Goal: Task Accomplishment & Management: Manage account settings

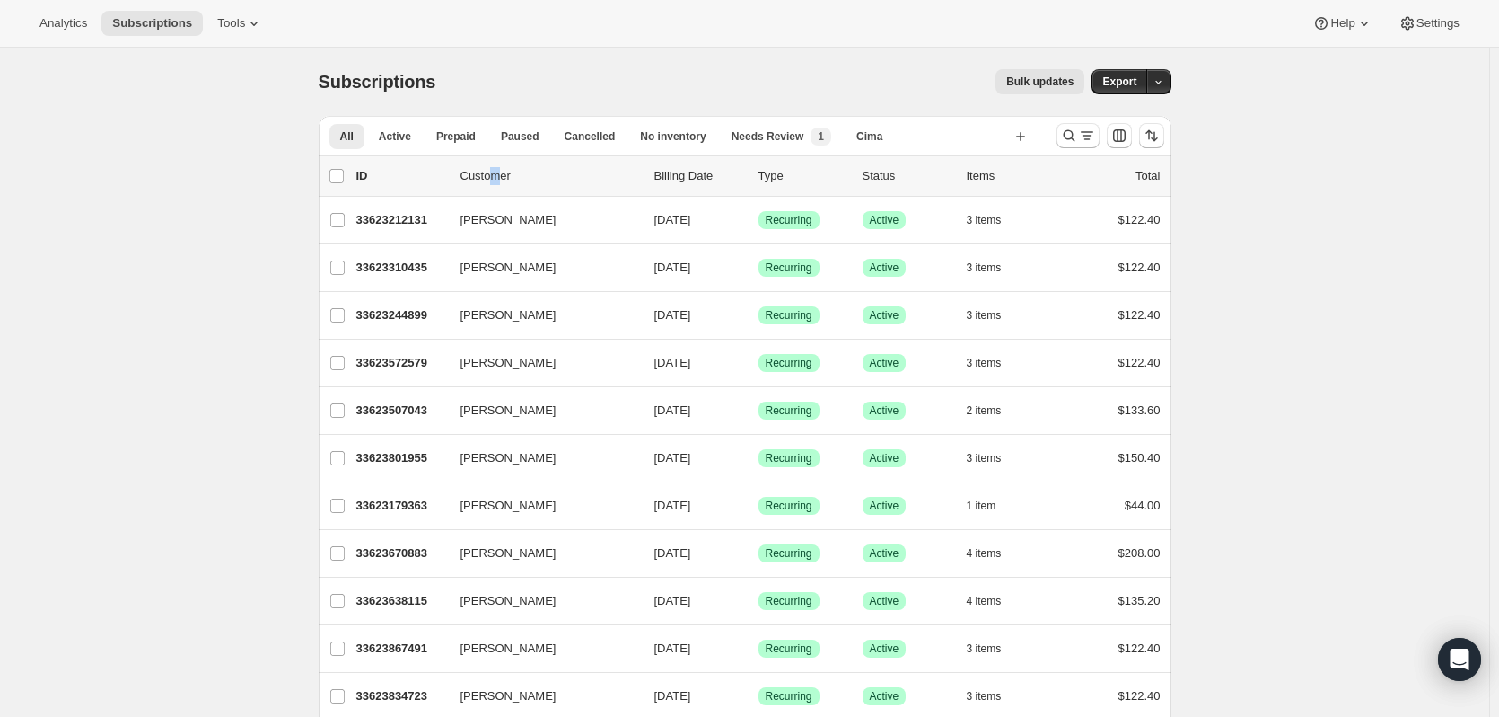
click at [499, 174] on p "Customer" at bounding box center [551, 176] width 180 height 18
click at [510, 180] on p "Customer" at bounding box center [551, 176] width 180 height 18
click at [1068, 131] on icon "Search and filter results" at bounding box center [1069, 136] width 18 height 18
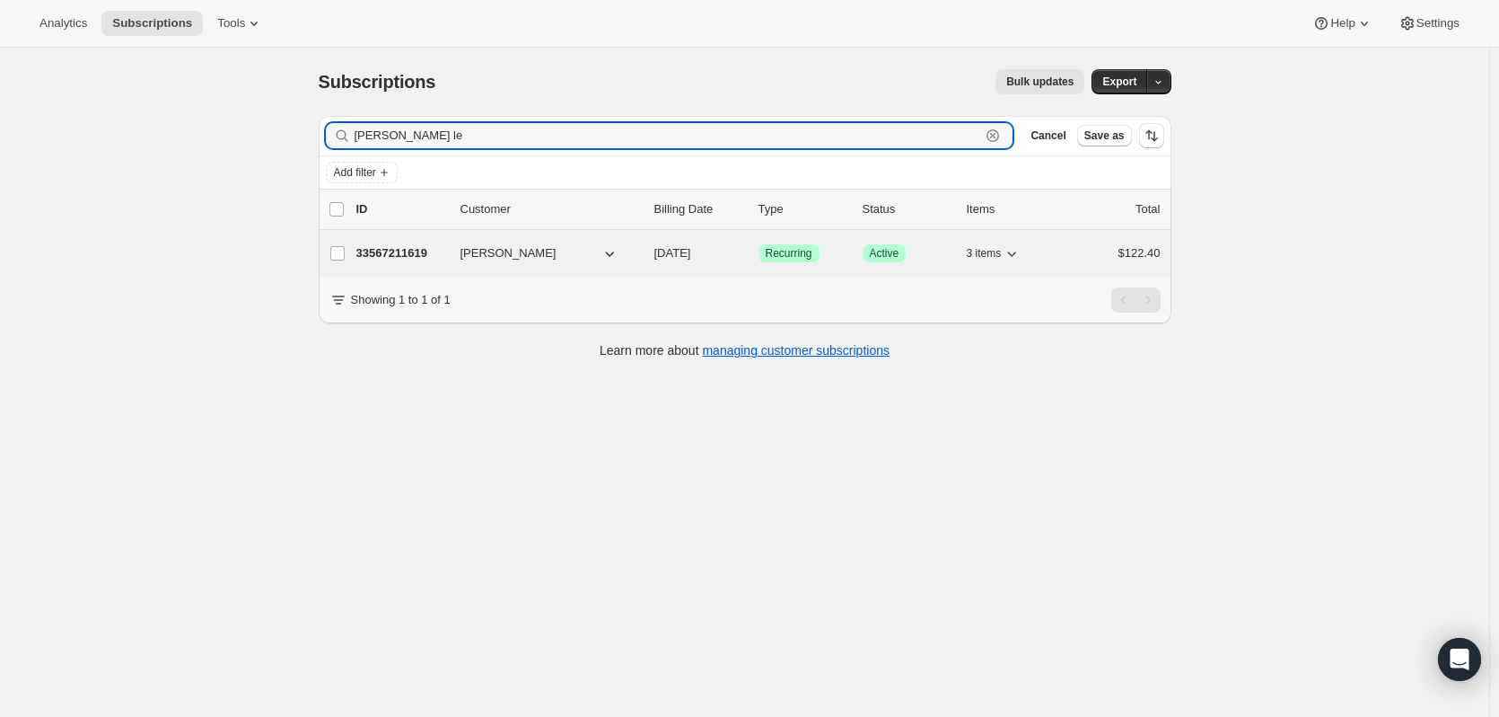
type input "[PERSON_NAME] le"
click at [438, 247] on p "33567211619" at bounding box center [401, 253] width 90 height 18
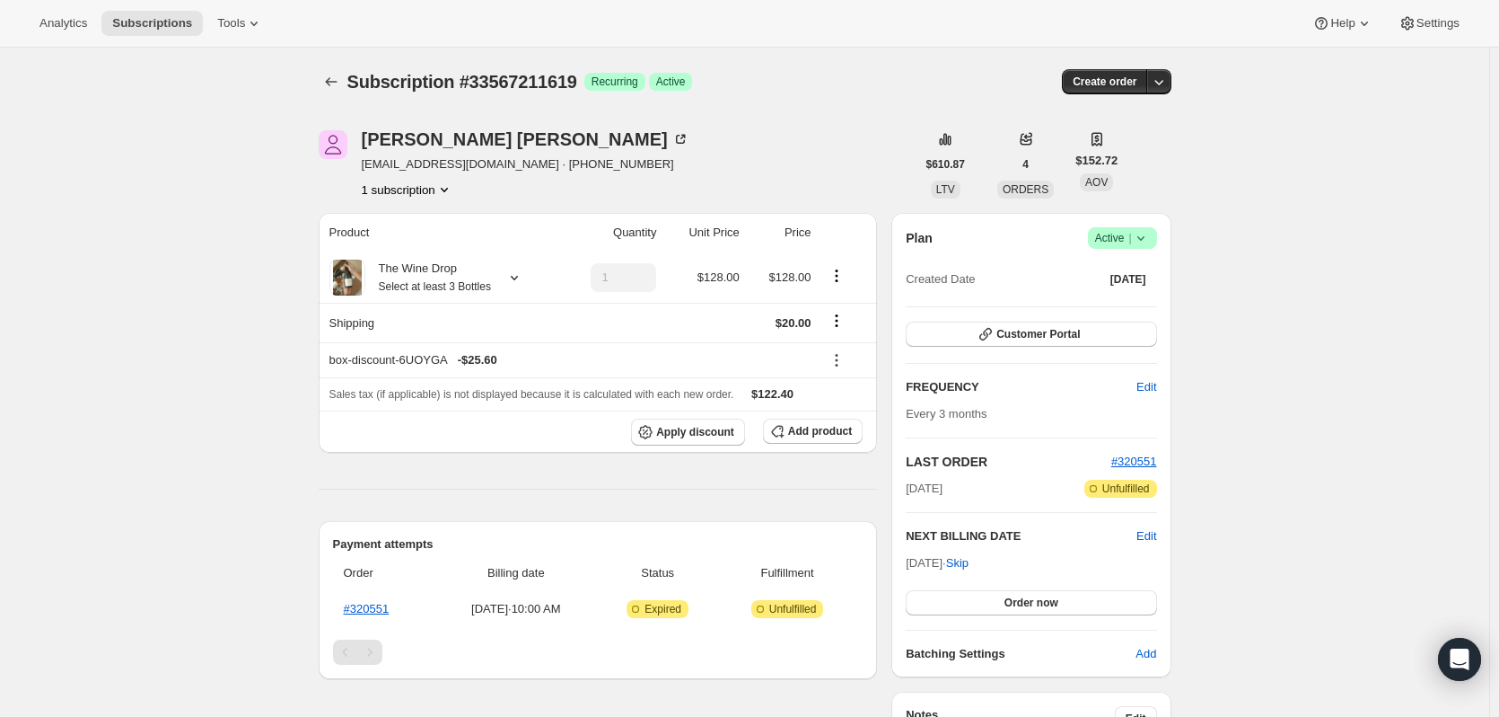
click at [1142, 236] on icon at bounding box center [1141, 238] width 18 height 18
click at [1164, 85] on icon "button" at bounding box center [1159, 82] width 18 height 18
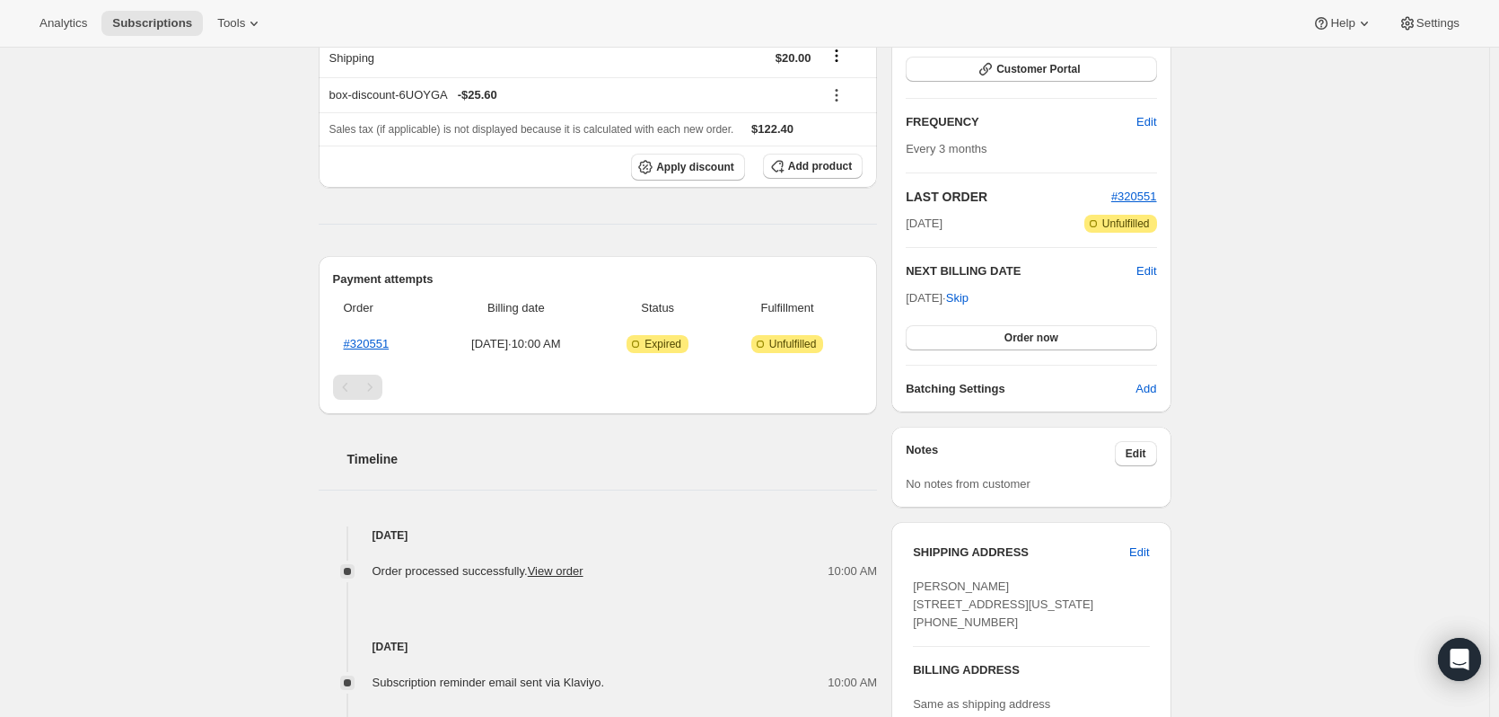
scroll to position [89, 0]
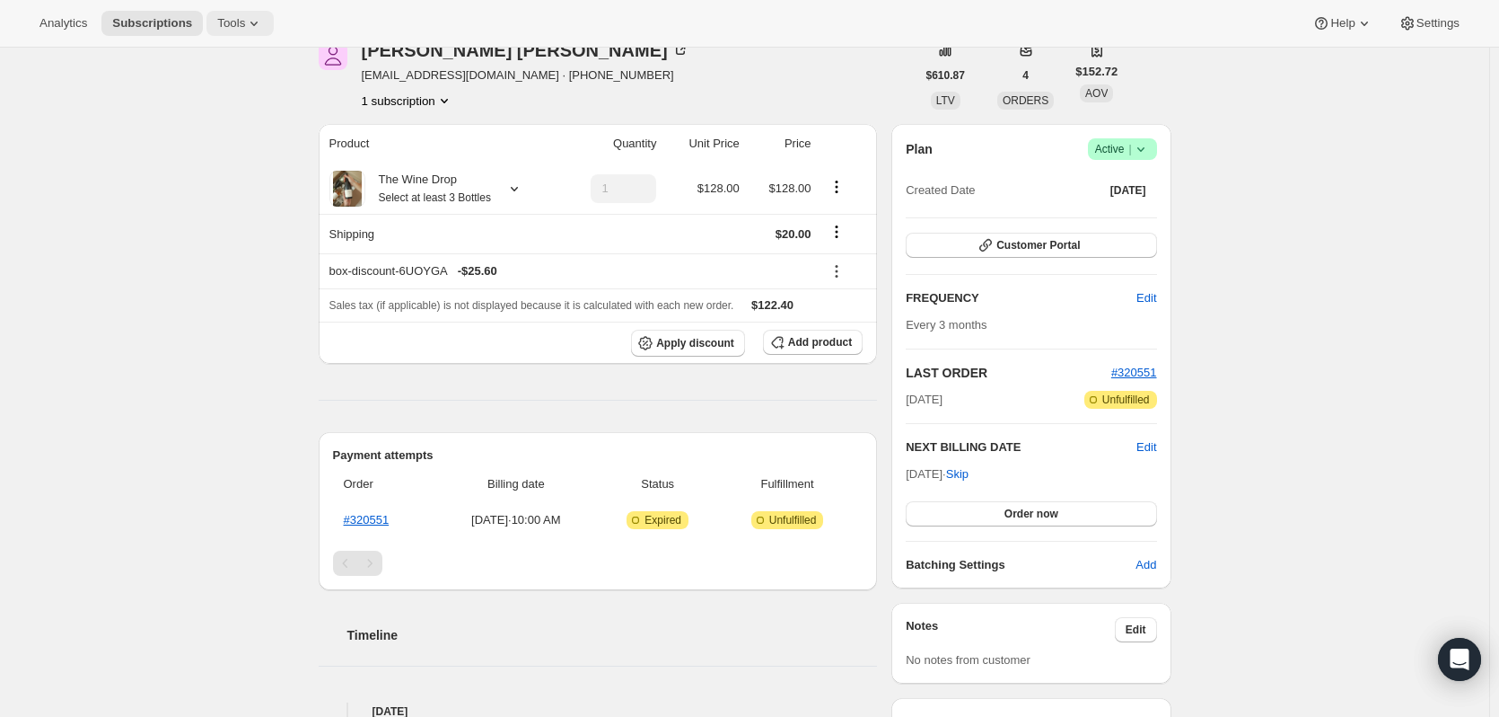
click at [233, 32] on button "Tools" at bounding box center [240, 23] width 67 height 25
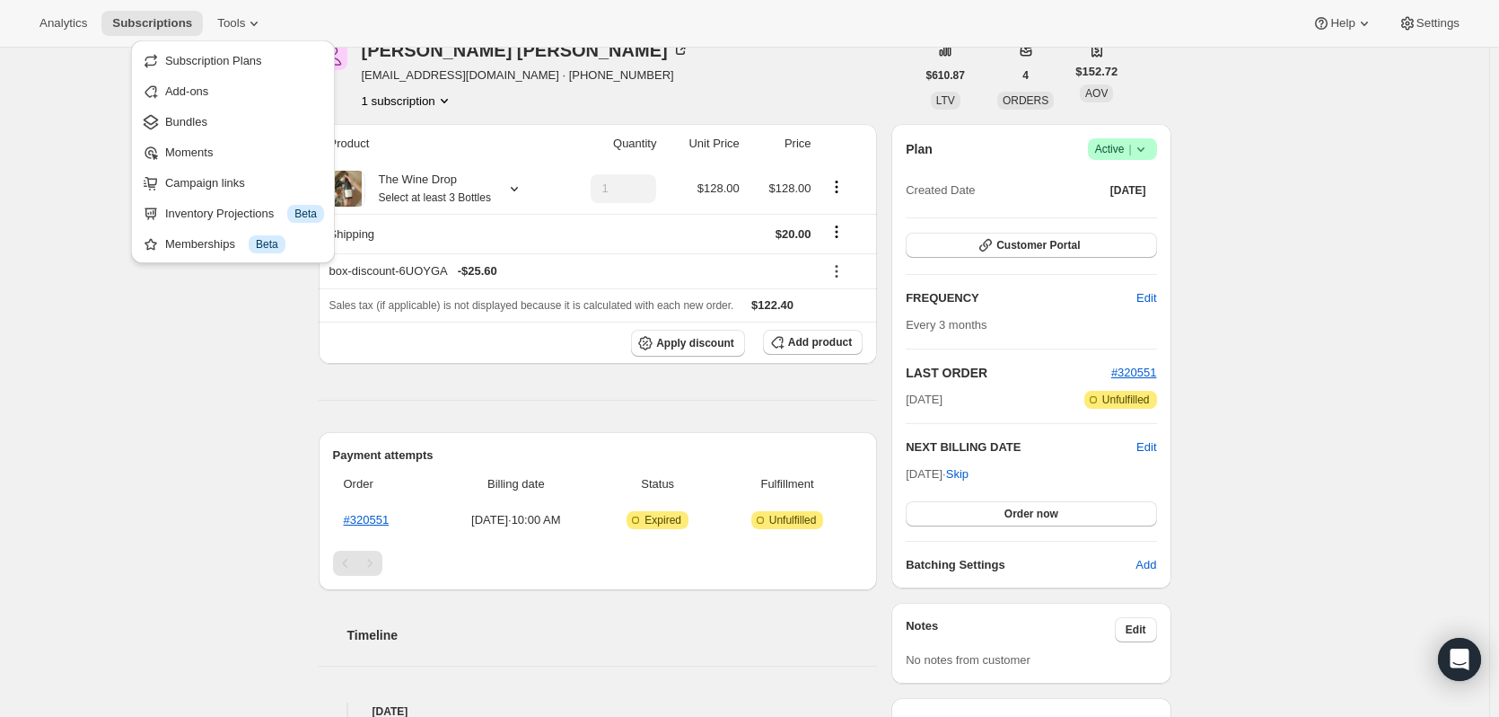
click at [49, 75] on div "Subscription #33567211619. This page is ready Subscription #33567211619 Success…" at bounding box center [745, 716] width 1490 height 1514
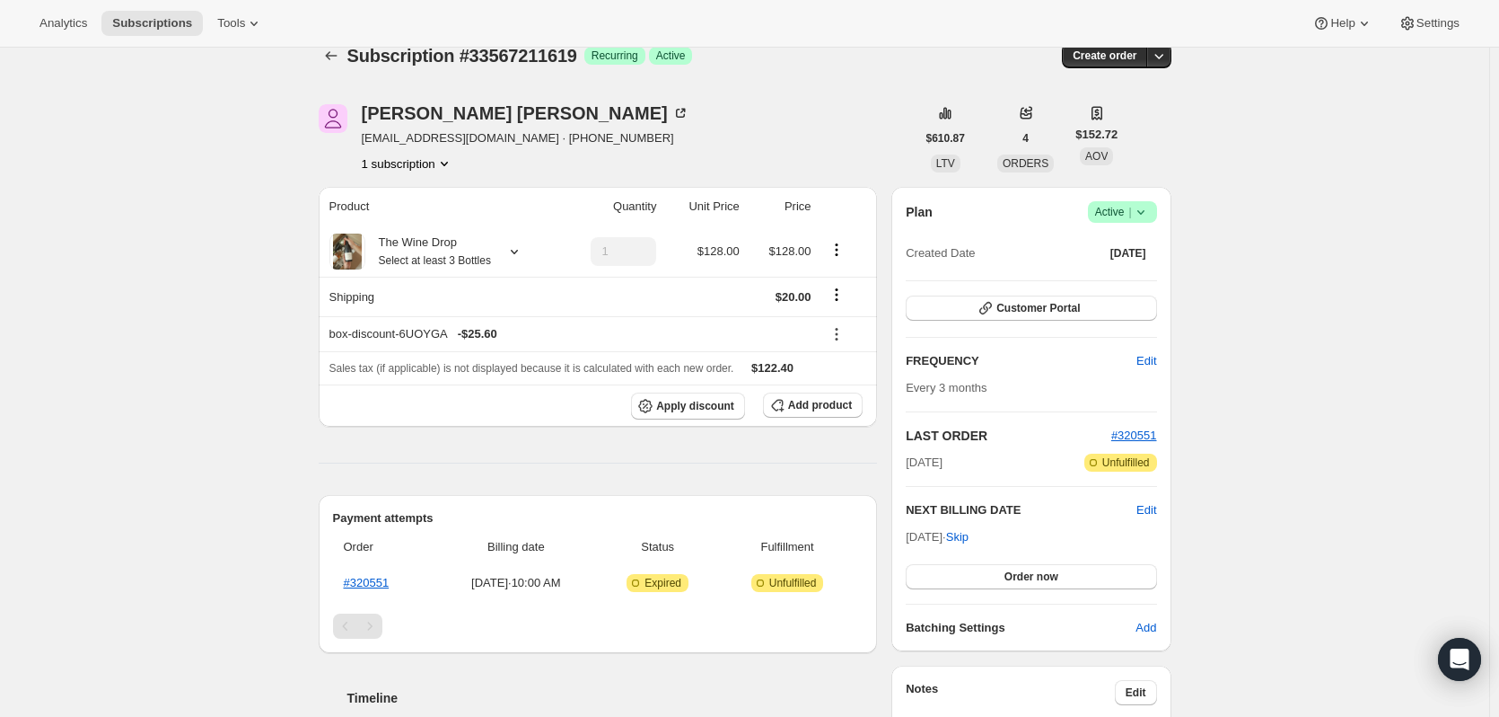
scroll to position [0, 0]
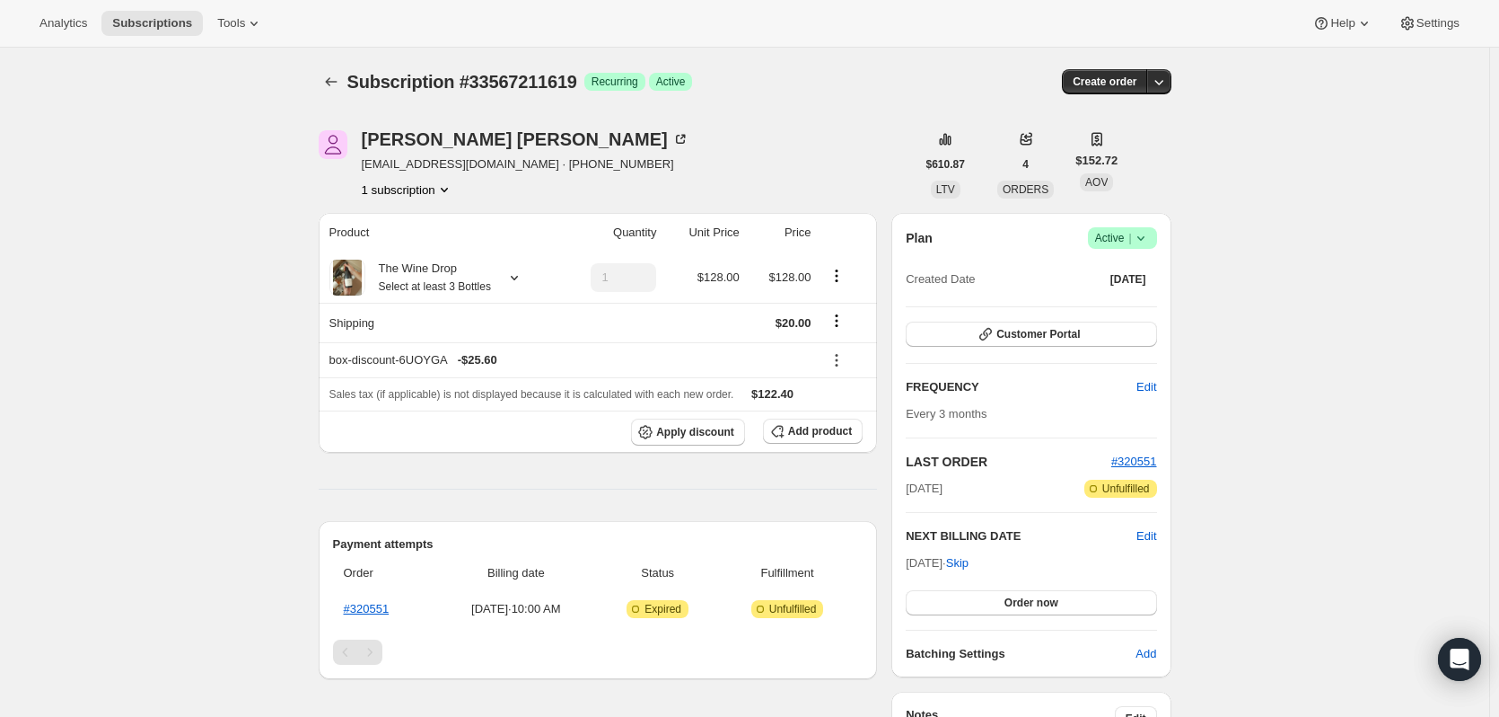
click at [1150, 241] on icon at bounding box center [1141, 238] width 18 height 18
click at [440, 191] on icon "Product actions" at bounding box center [444, 189] width 18 height 18
click at [611, 182] on div "Alice Lee dlalwls0817@gmail.com · +16465841932 1 subscription" at bounding box center [617, 164] width 597 height 68
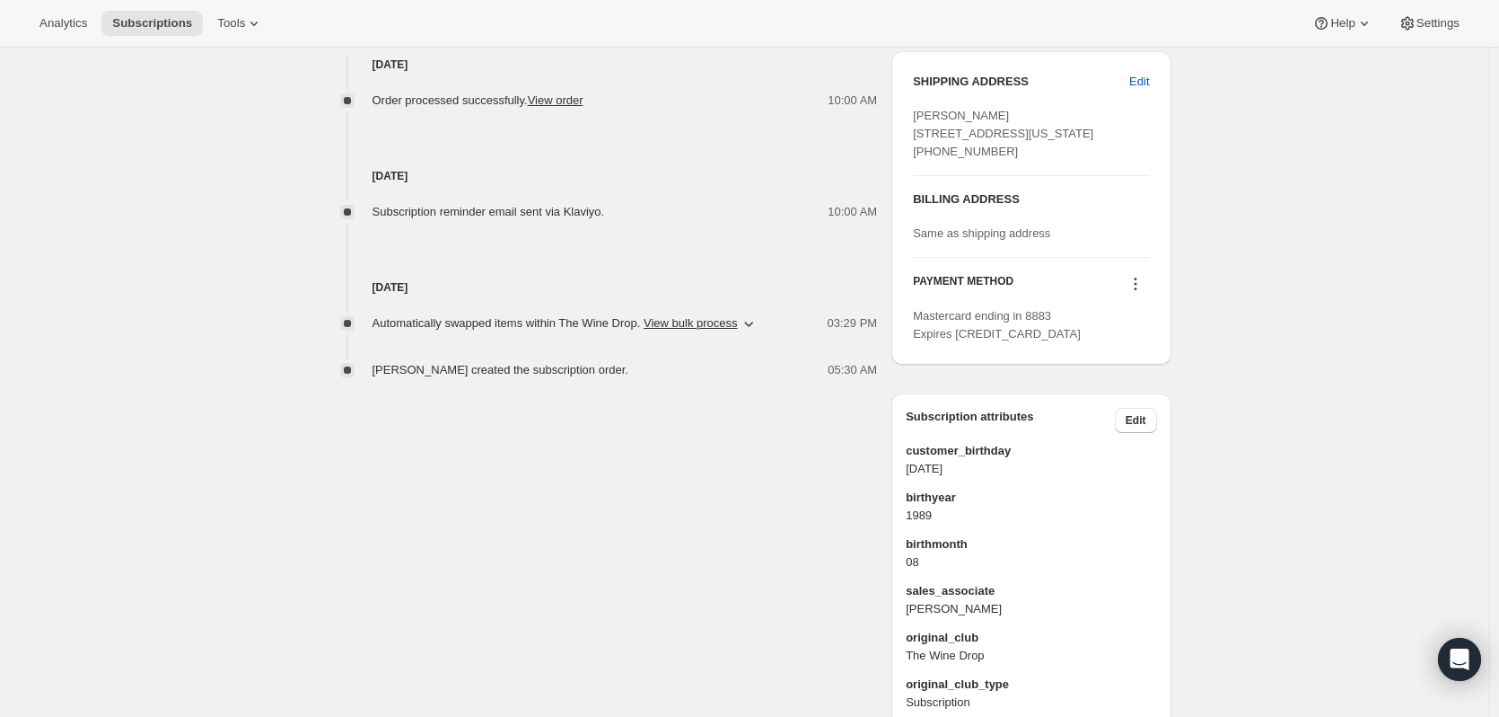
scroll to position [629, 0]
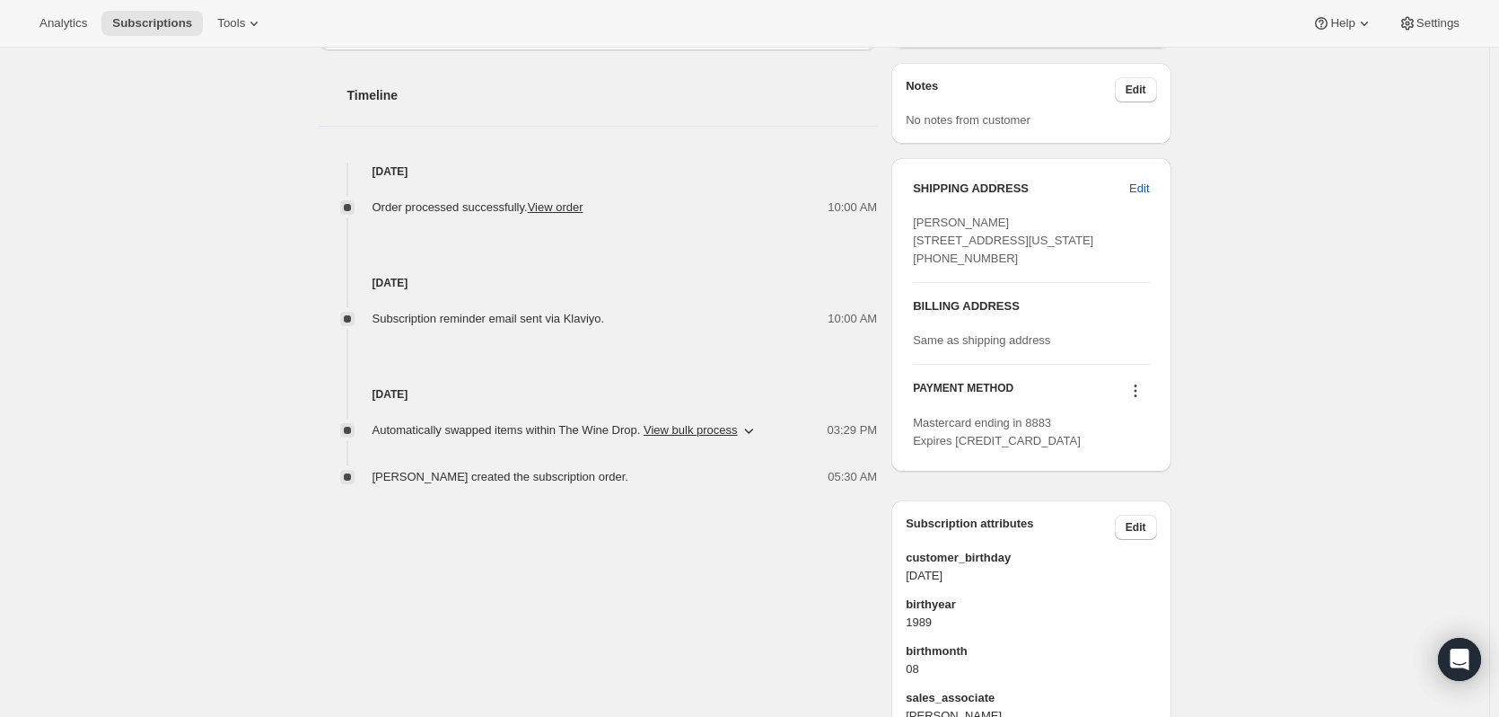
click at [1143, 400] on icon at bounding box center [1136, 391] width 18 height 18
click at [1100, 514] on span "Select payment method" at bounding box center [1138, 508] width 123 height 13
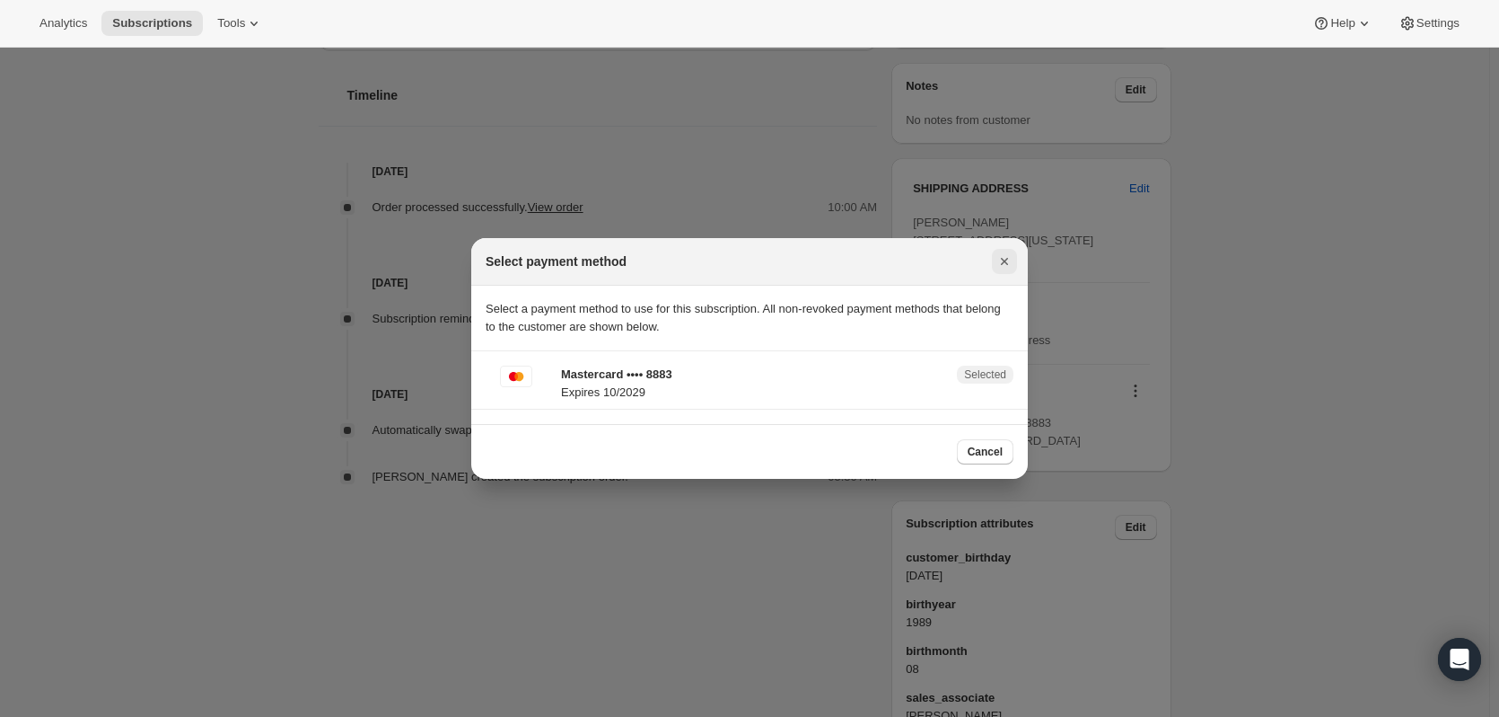
click at [1001, 267] on icon "Close" at bounding box center [1005, 261] width 18 height 18
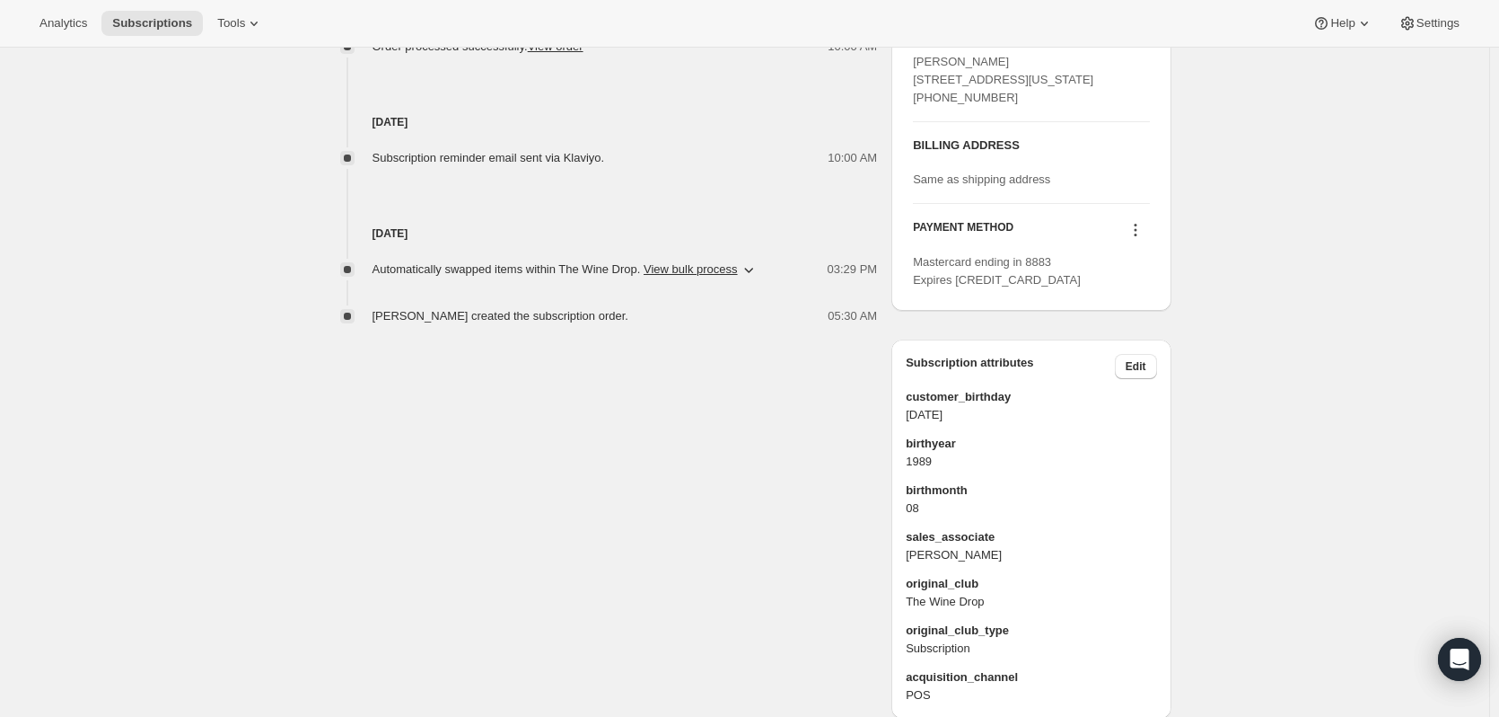
scroll to position [808, 0]
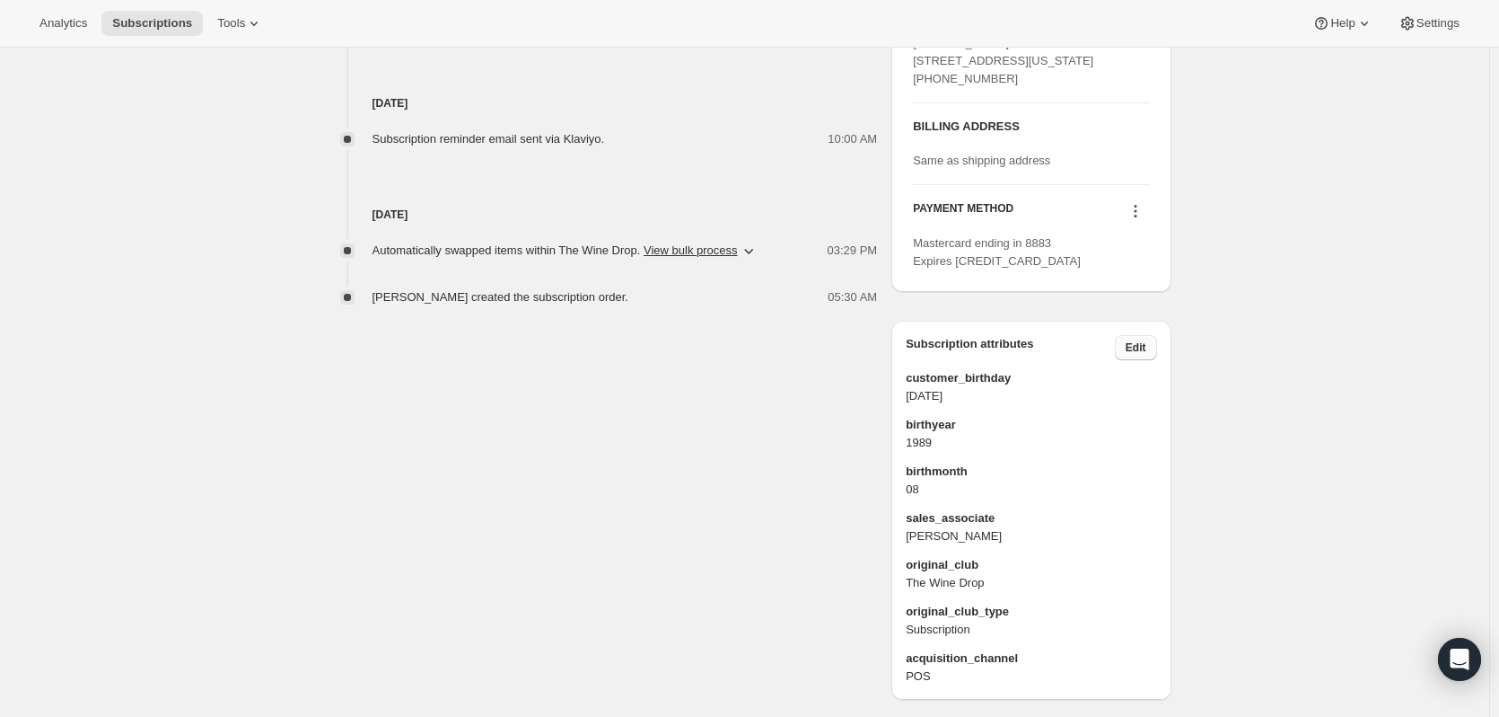
click at [1145, 355] on span "Edit" at bounding box center [1136, 347] width 21 height 14
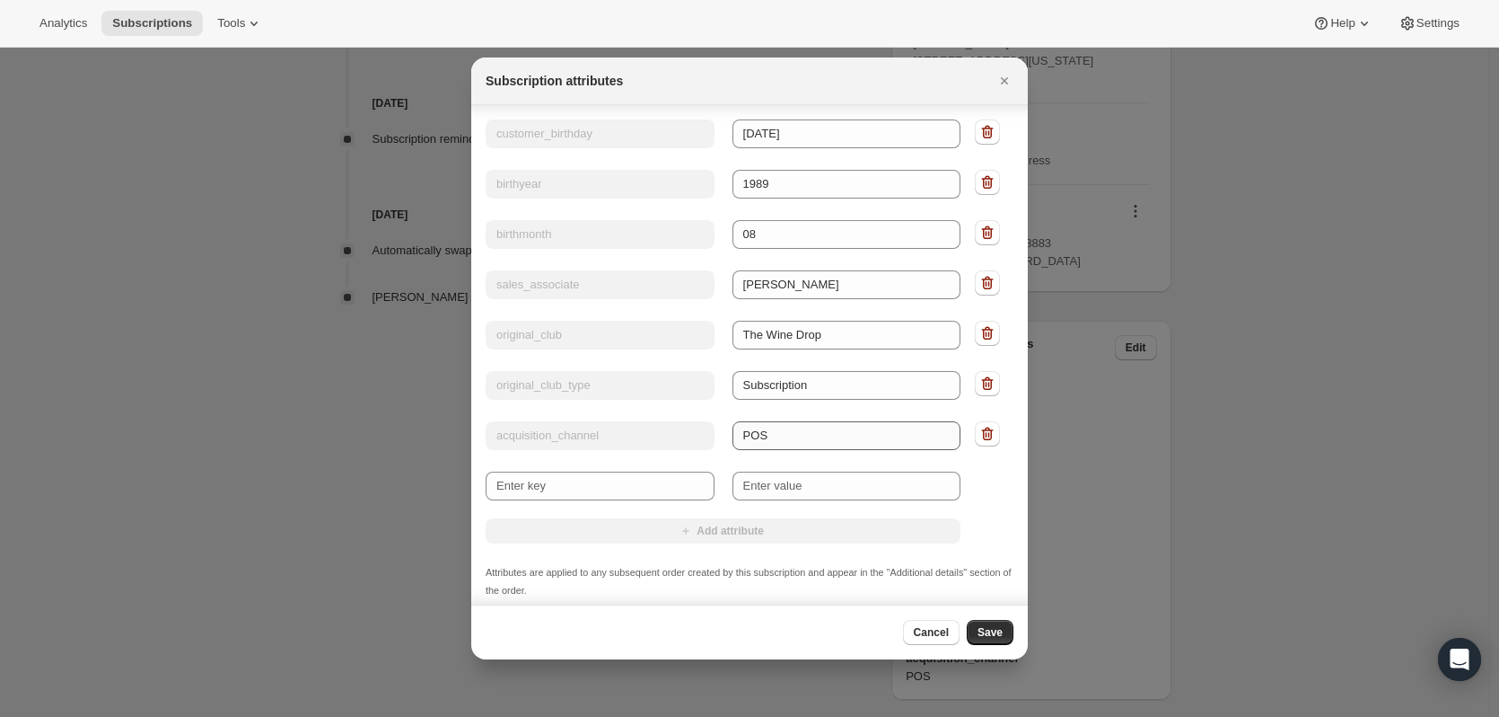
scroll to position [49, 0]
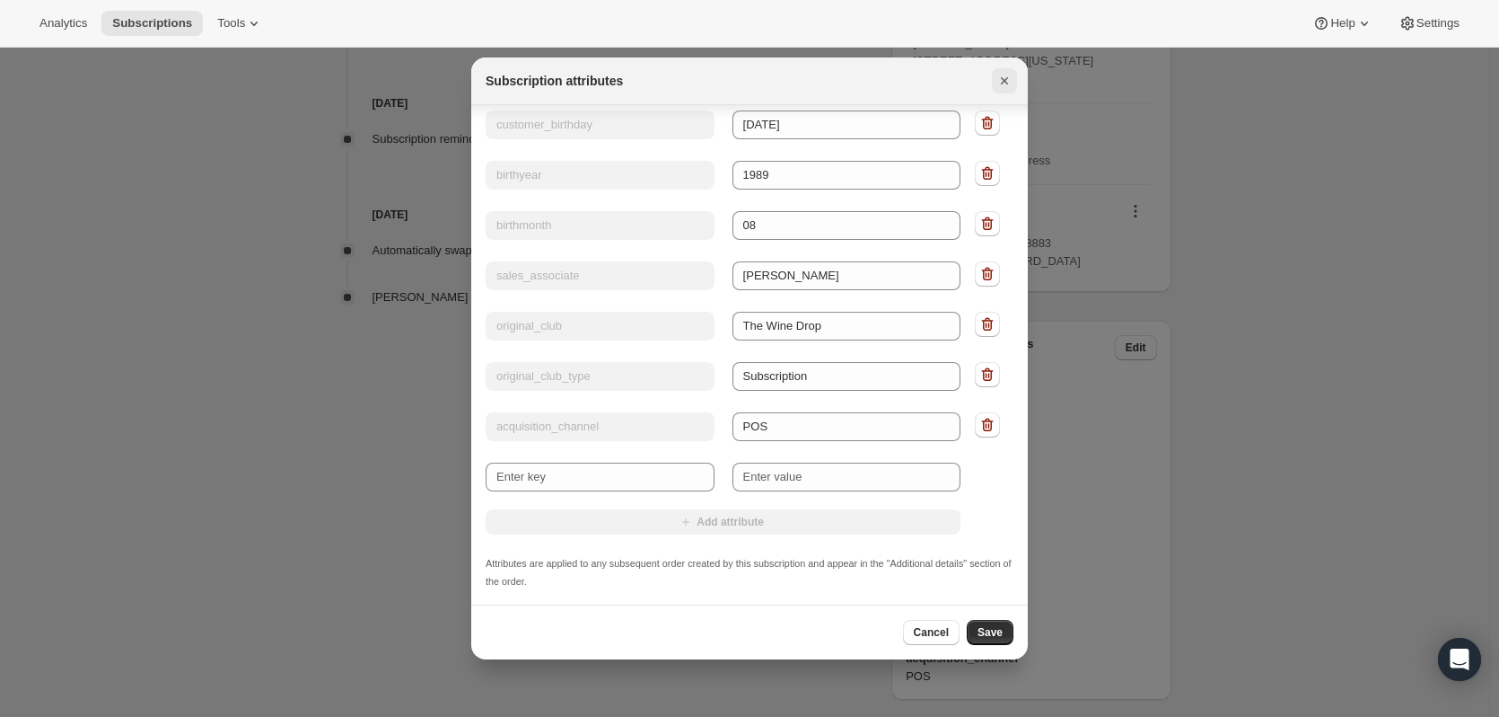
click at [1009, 82] on icon "Close" at bounding box center [1005, 81] width 18 height 18
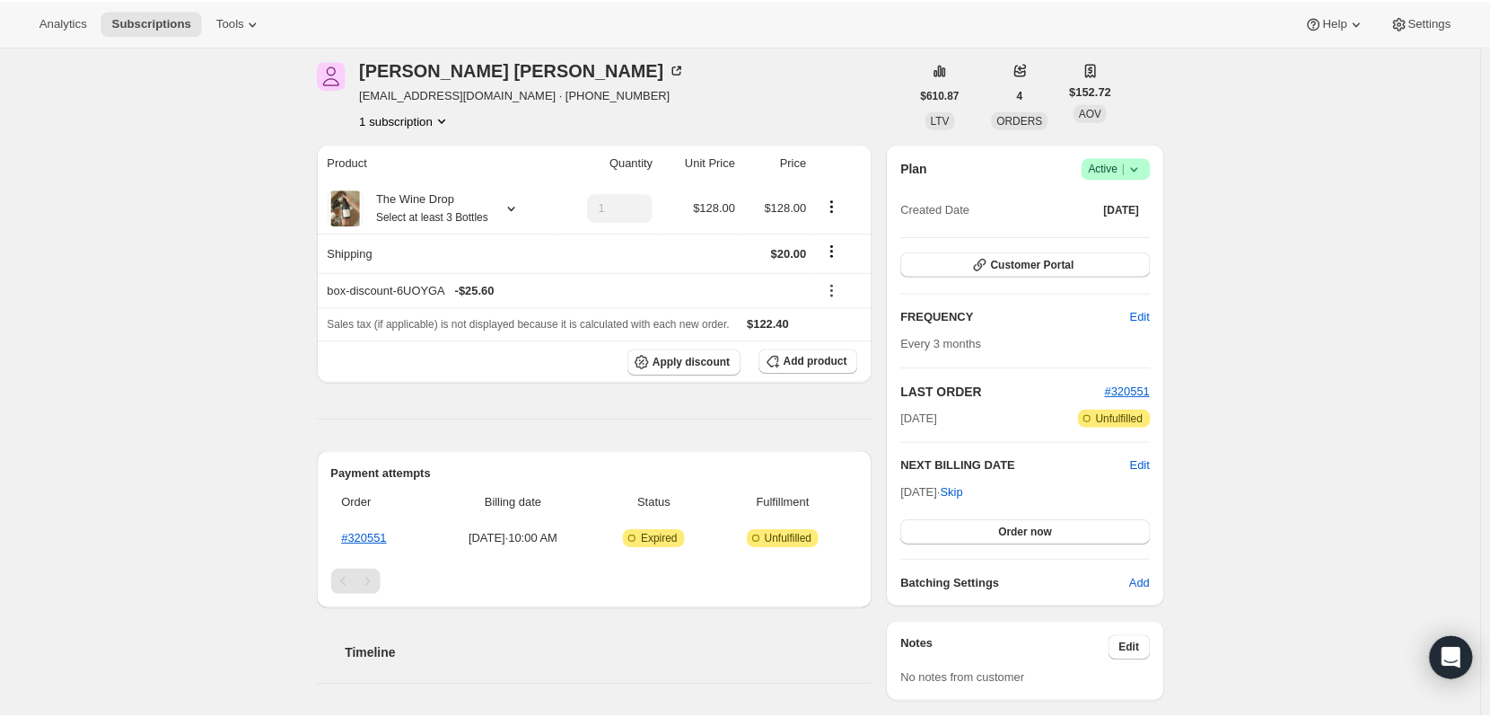
scroll to position [0, 0]
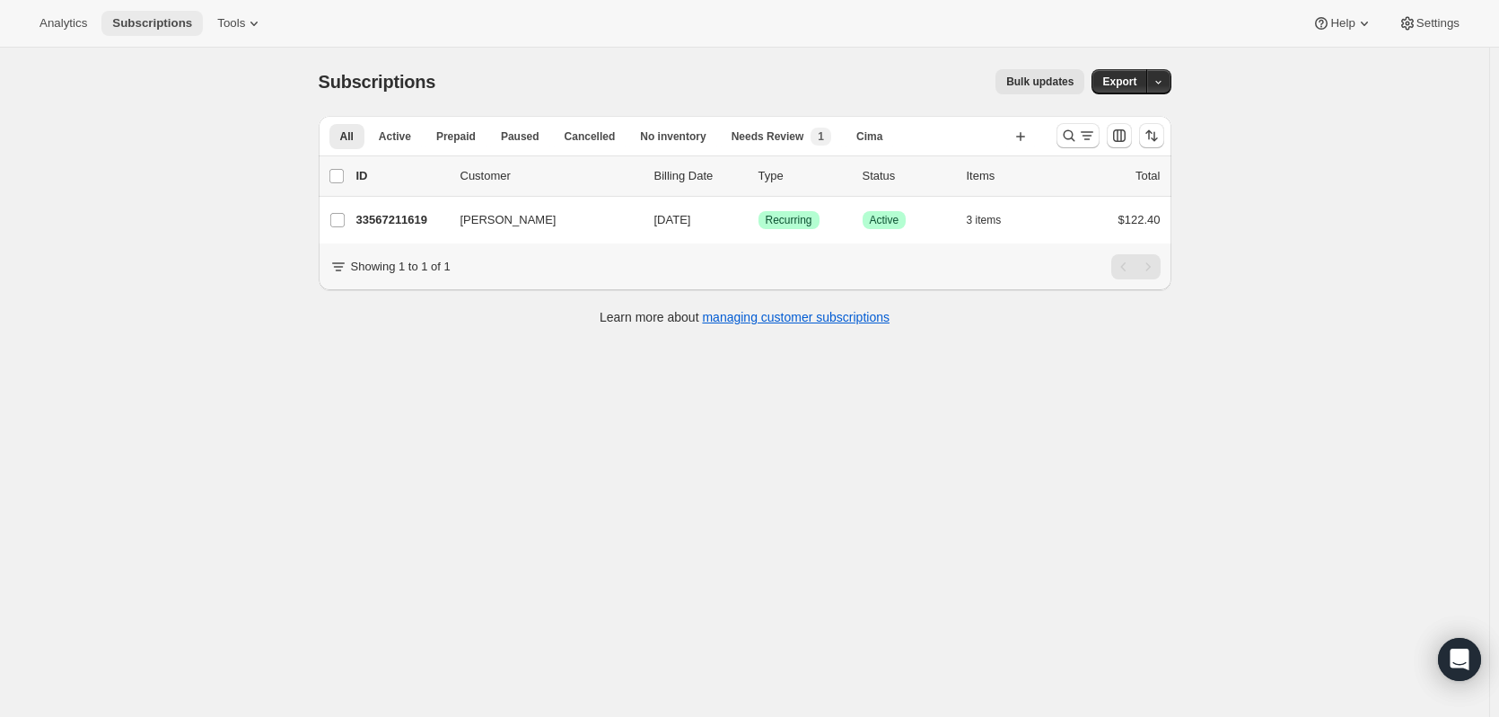
click at [155, 24] on span "Subscriptions" at bounding box center [152, 23] width 80 height 14
click at [1086, 140] on icon "Search and filter results" at bounding box center [1087, 136] width 18 height 18
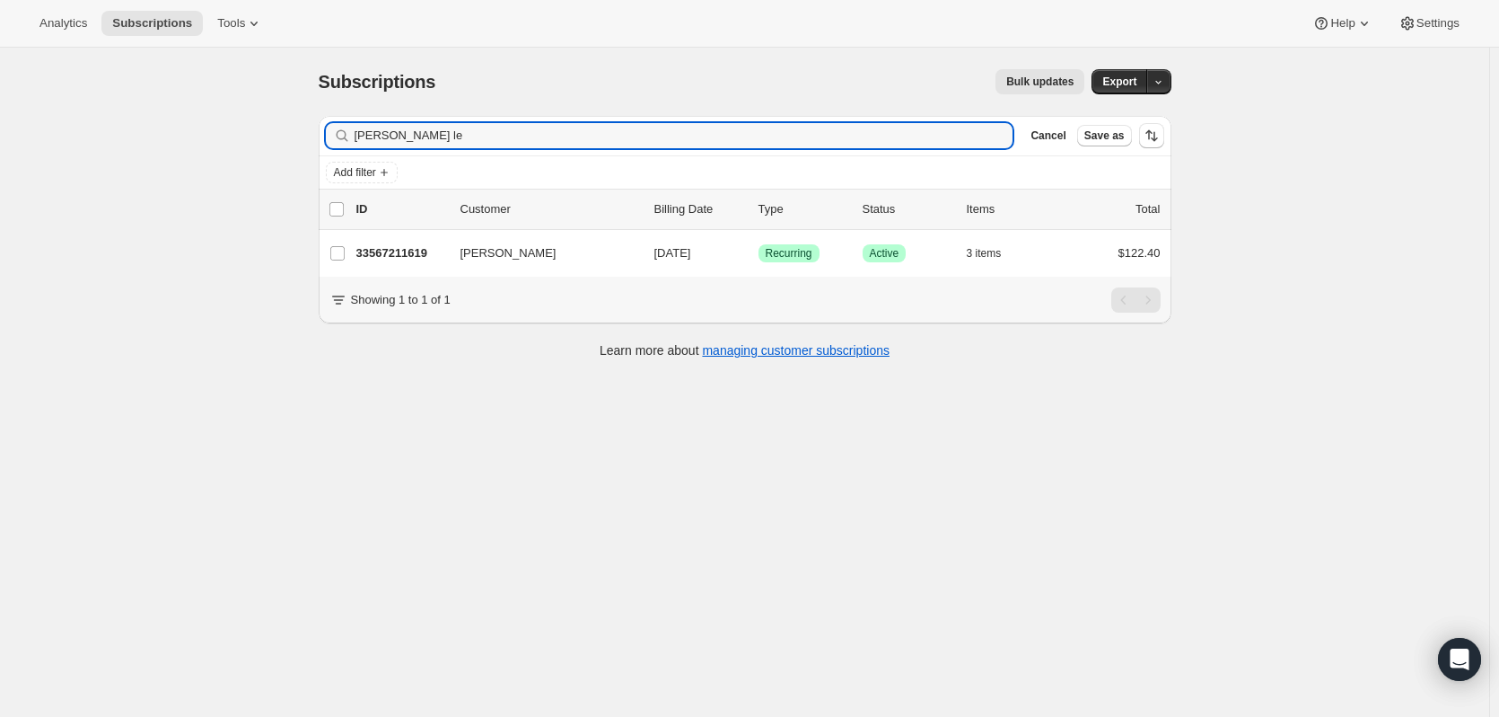
drag, startPoint x: 432, startPoint y: 127, endPoint x: 266, endPoint y: 132, distance: 166.2
click at [266, 132] on div "Subscriptions. This page is ready Subscriptions Bulk updates More actions Bulk …" at bounding box center [745, 406] width 1490 height 717
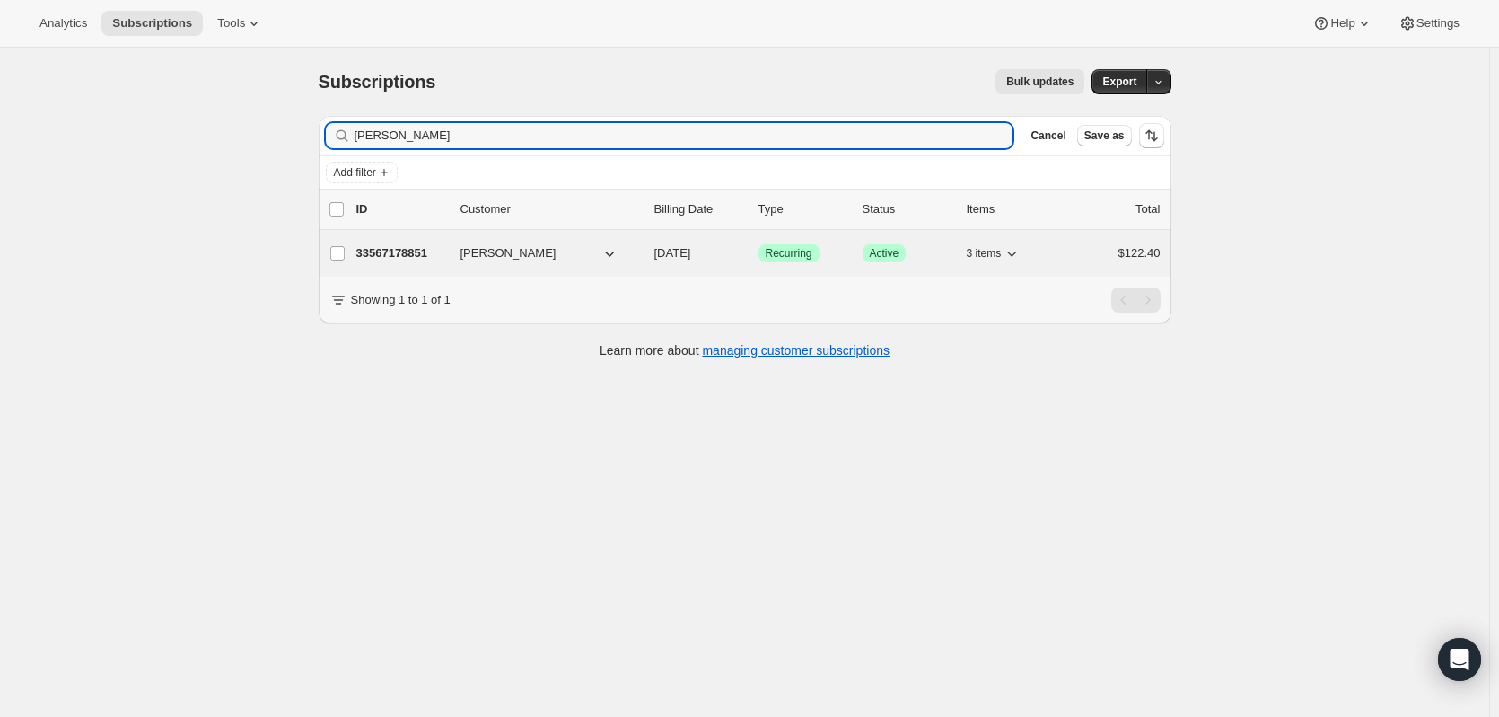
type input "[PERSON_NAME]"
click at [384, 243] on div "33567178851 [PERSON_NAME] [DATE] Success Recurring Success Active 3 items $122.…" at bounding box center [758, 253] width 804 height 25
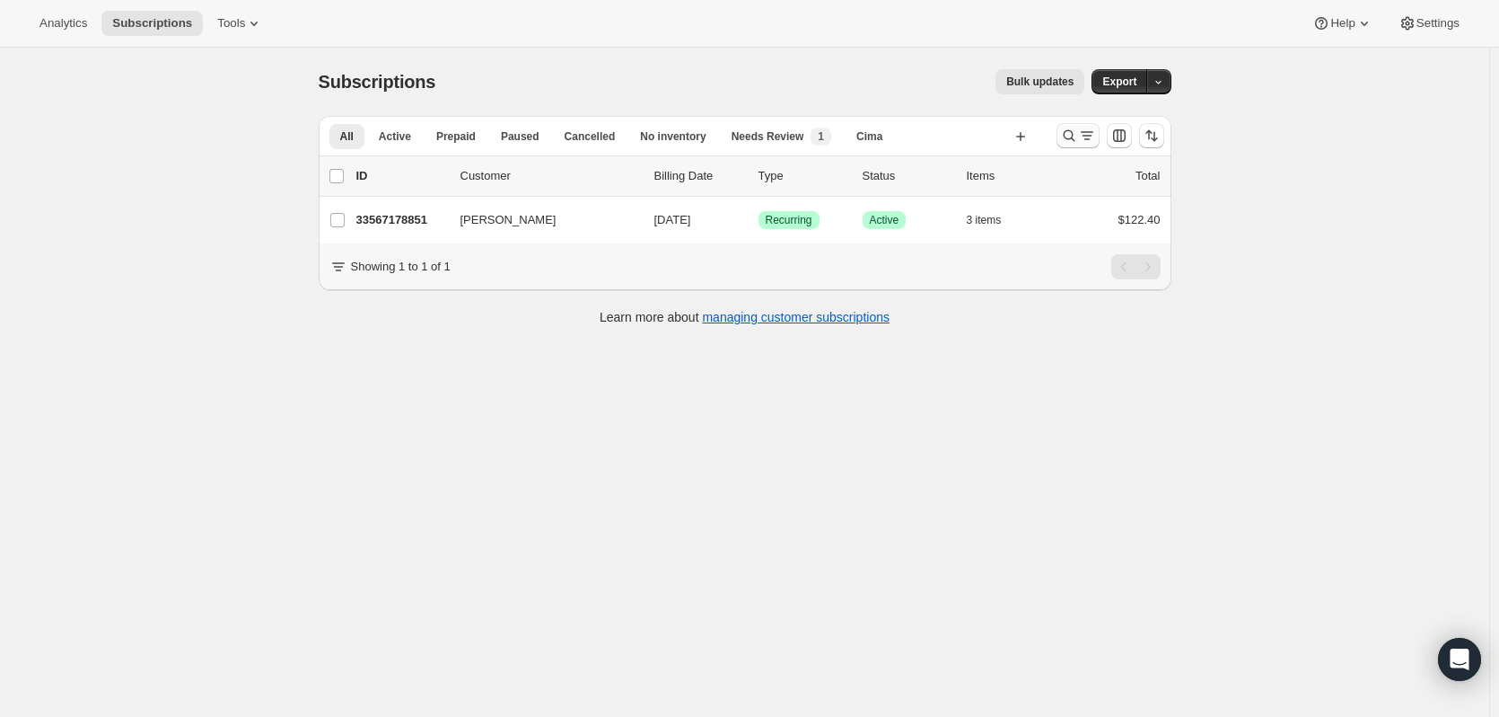
click at [1100, 133] on button "Search and filter results" at bounding box center [1078, 135] width 43 height 25
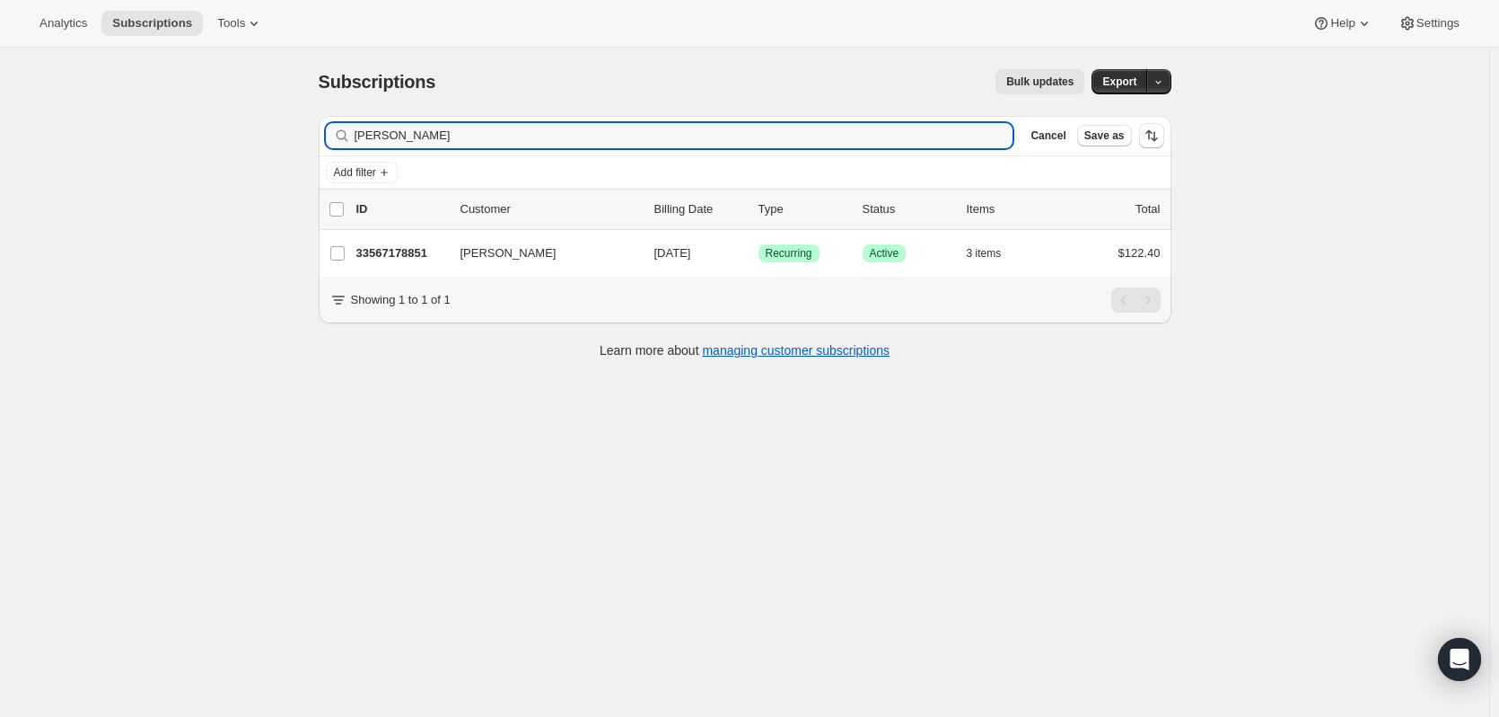
drag, startPoint x: 469, startPoint y: 142, endPoint x: 299, endPoint y: 130, distance: 170.1
click at [299, 130] on div "Subscriptions. This page is ready Subscriptions Bulk updates More actions Bulk …" at bounding box center [745, 406] width 1490 height 717
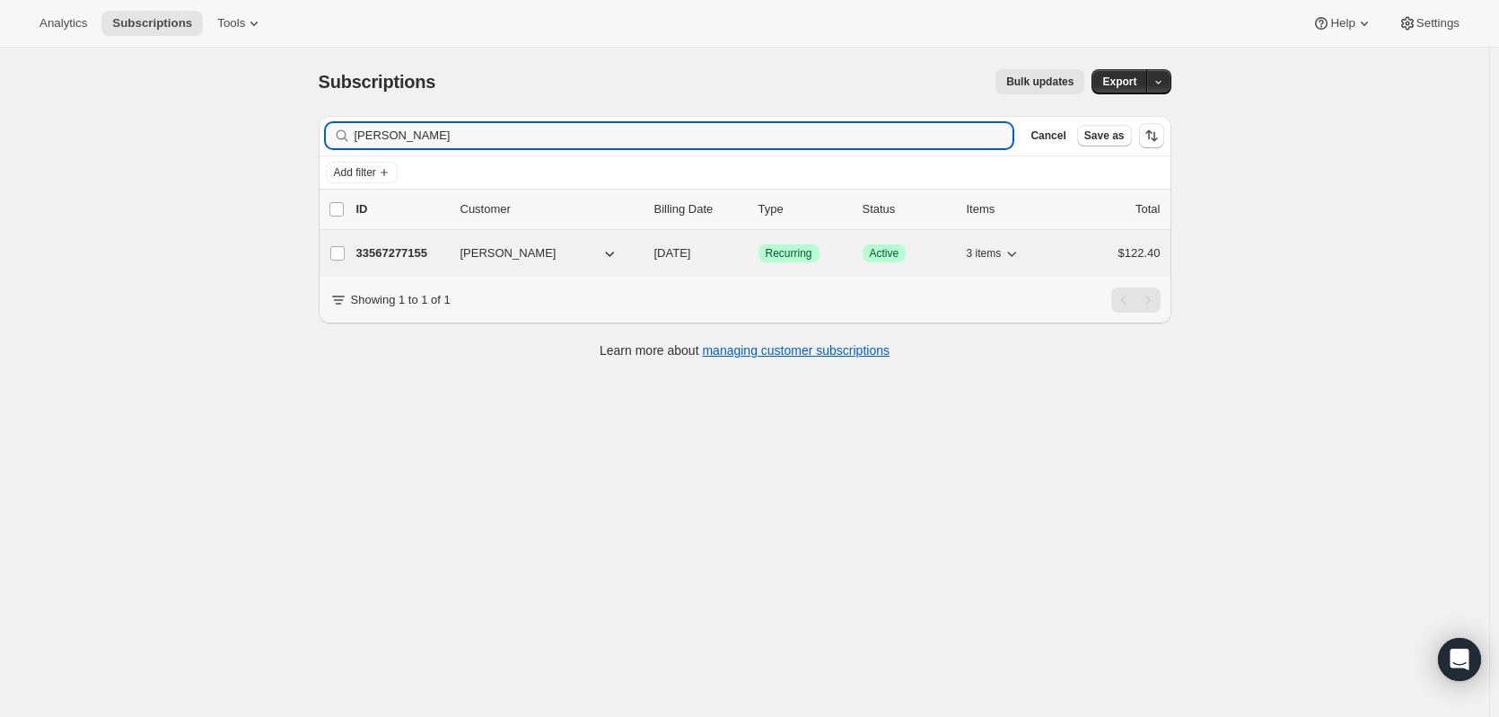
type input "[PERSON_NAME]"
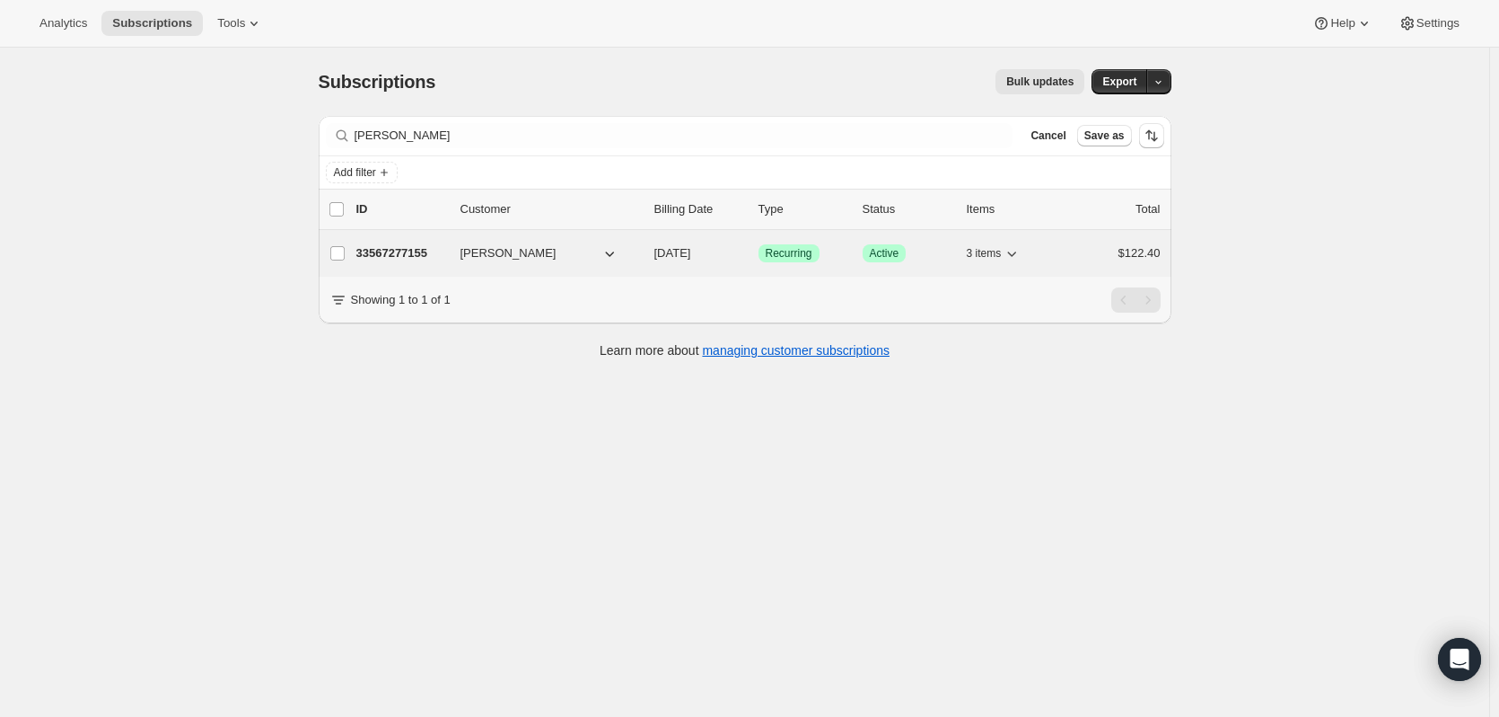
click at [379, 250] on p "33567277155" at bounding box center [401, 253] width 90 height 18
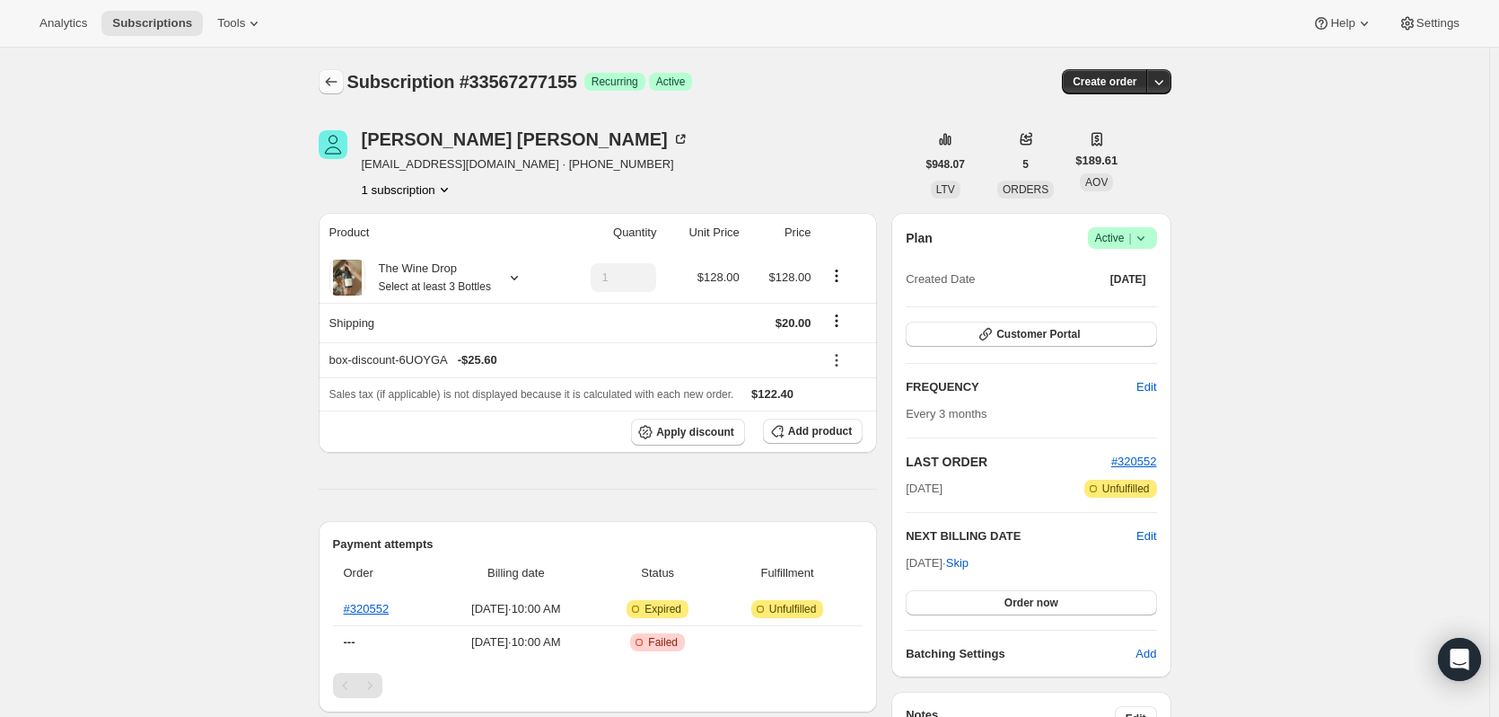
click at [326, 76] on icon "Subscriptions" at bounding box center [331, 82] width 18 height 18
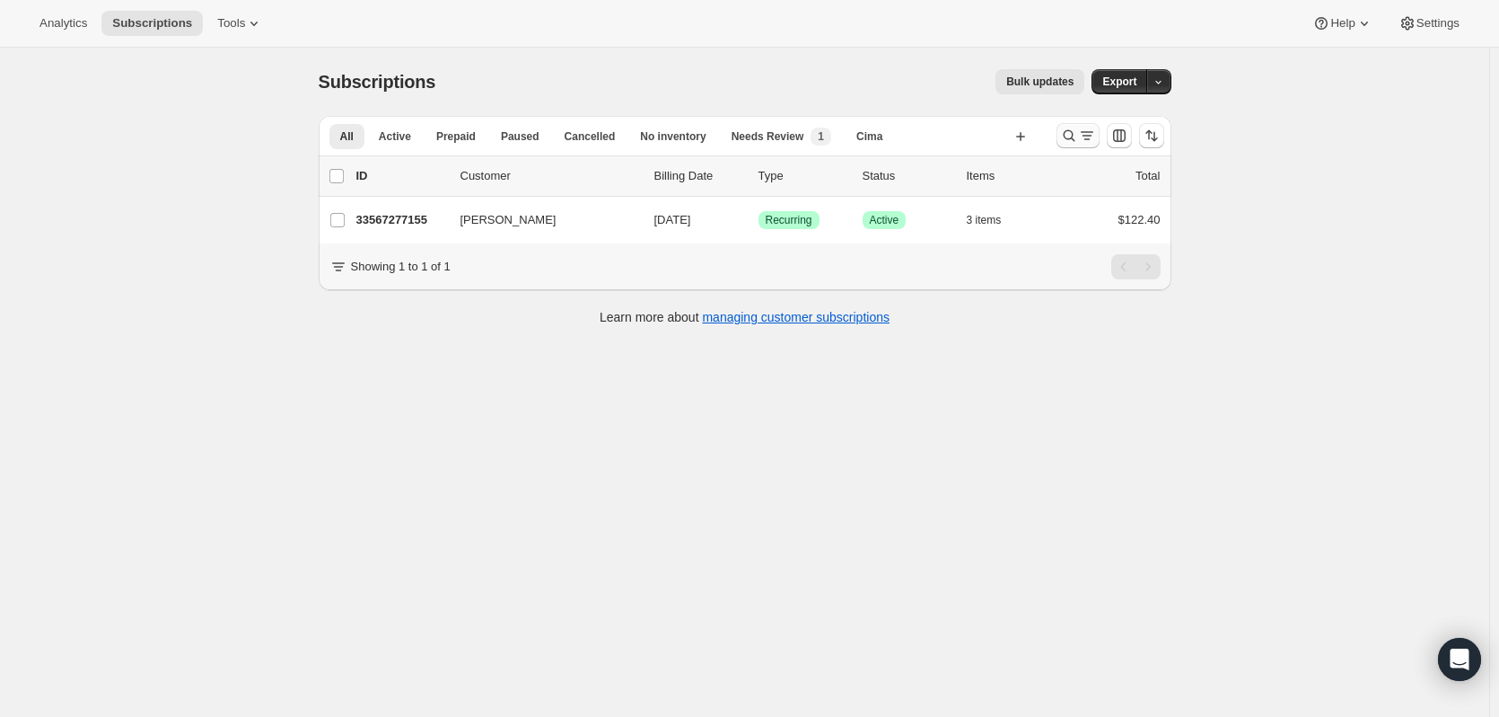
click at [1075, 136] on icon "Search and filter results" at bounding box center [1069, 136] width 12 height 12
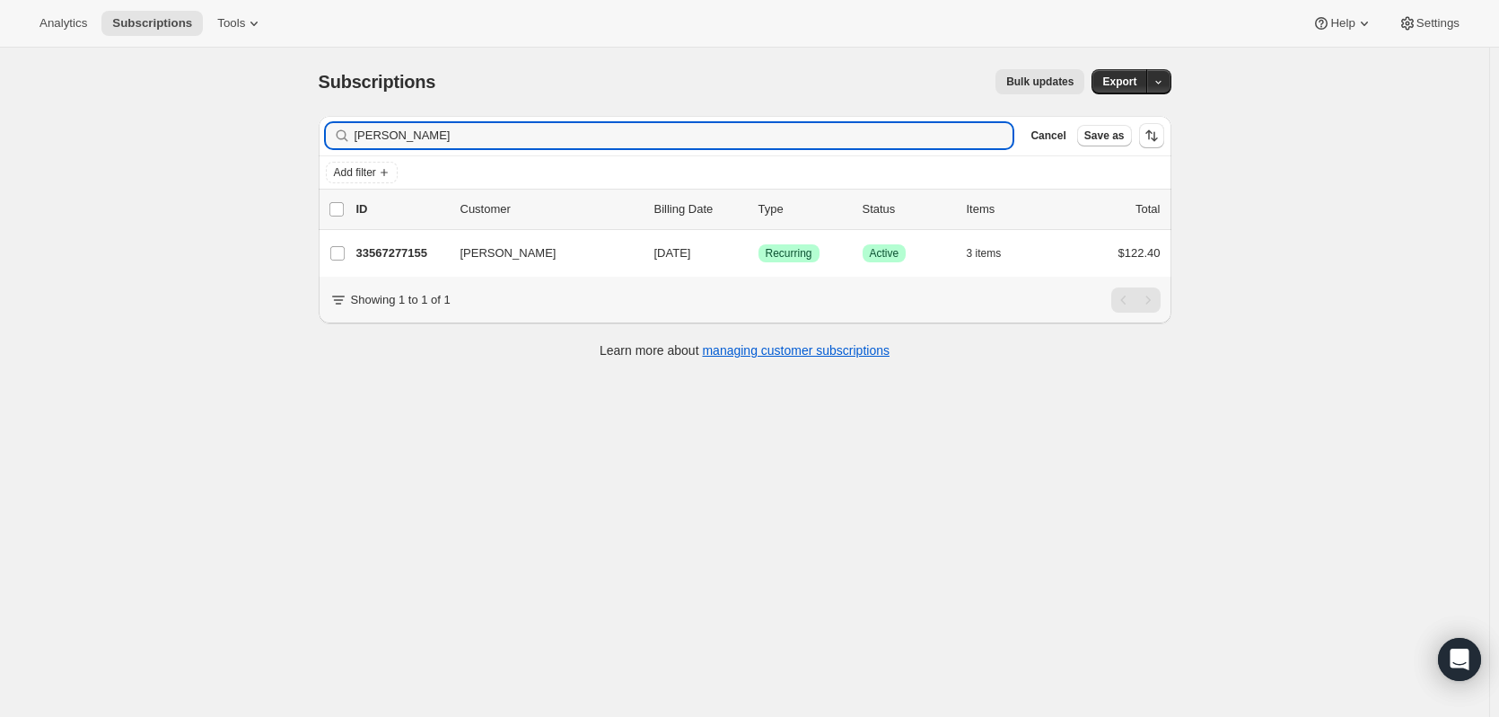
drag, startPoint x: 461, startPoint y: 136, endPoint x: 230, endPoint y: 117, distance: 231.6
click at [230, 118] on div "Subscriptions. This page is ready Subscriptions Bulk updates More actions Bulk …" at bounding box center [745, 406] width 1490 height 717
click at [390, 128] on input "[PERSON_NAME]" at bounding box center [668, 135] width 627 height 25
drag, startPoint x: 453, startPoint y: 138, endPoint x: 280, endPoint y: 118, distance: 174.5
click at [280, 118] on div "Subscriptions. This page is ready Subscriptions Bulk updates More actions Bulk …" at bounding box center [745, 406] width 1490 height 717
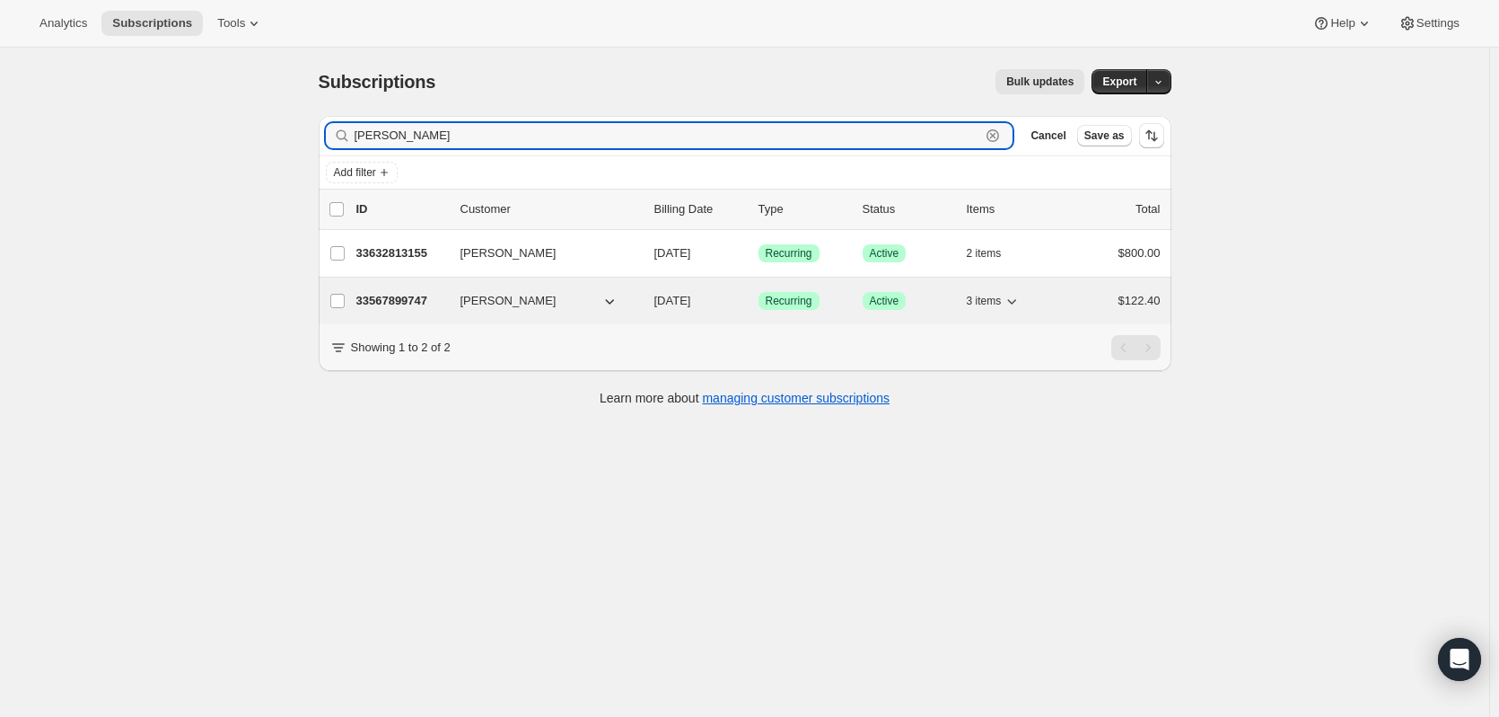
type input "[PERSON_NAME]"
click at [493, 308] on span "[PERSON_NAME]" at bounding box center [509, 301] width 96 height 18
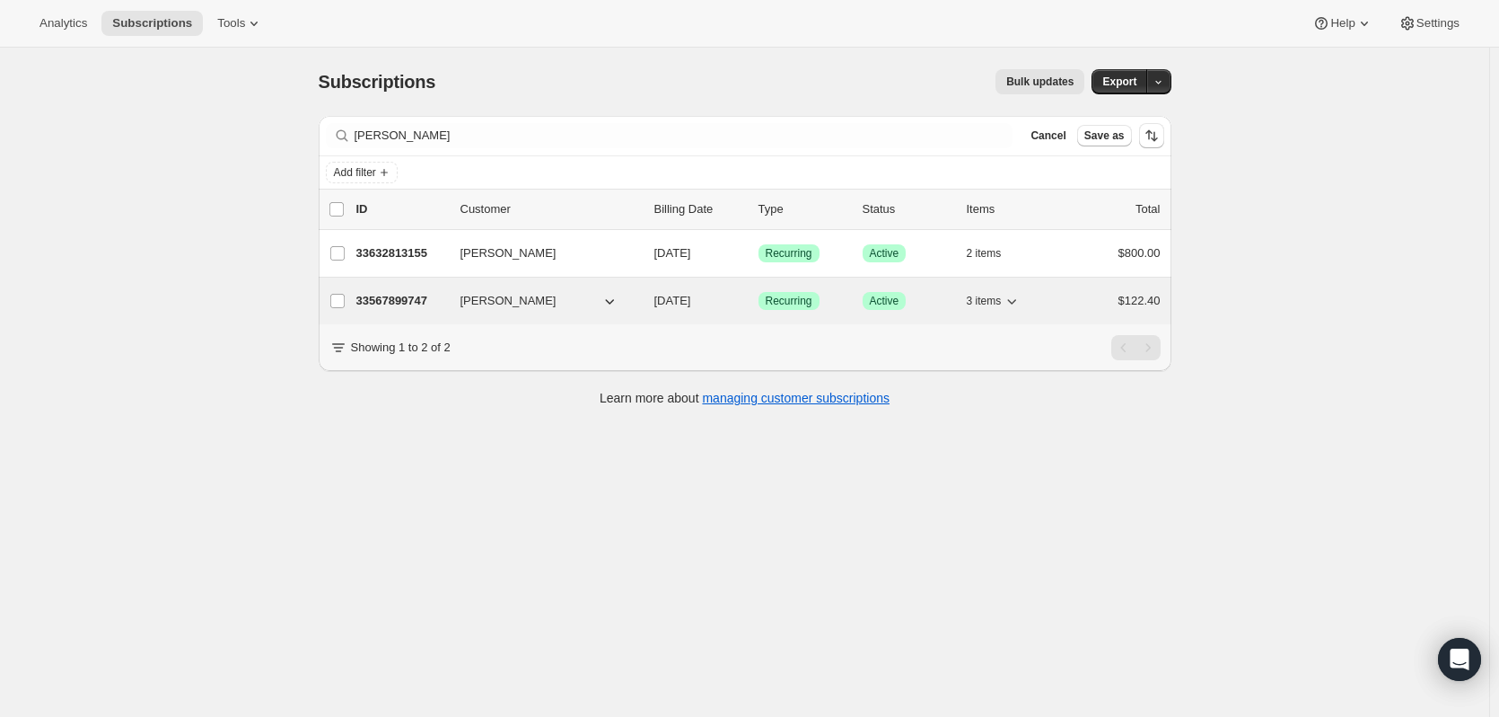
click at [399, 302] on p "33567899747" at bounding box center [401, 301] width 90 height 18
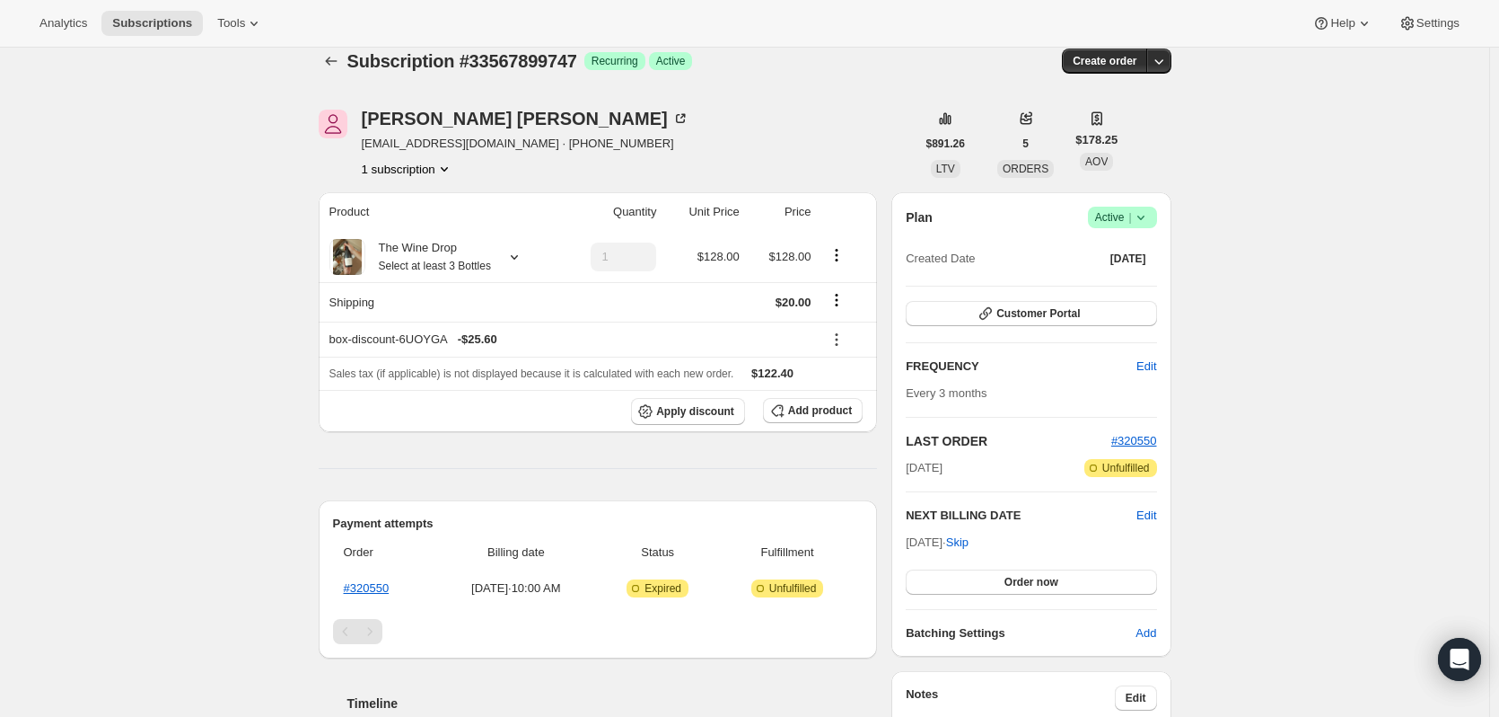
scroll to position [17, 0]
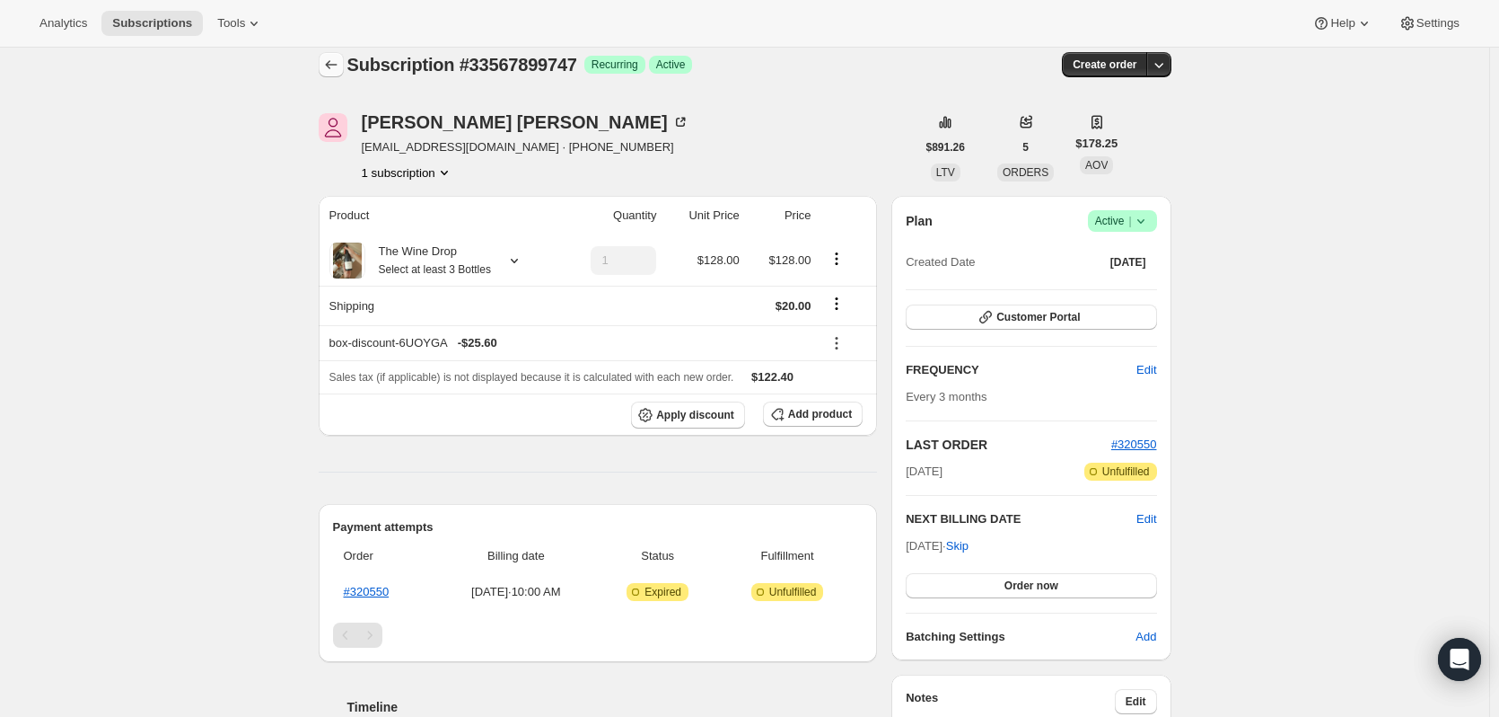
click at [340, 60] on icon "Subscriptions" at bounding box center [331, 65] width 18 height 18
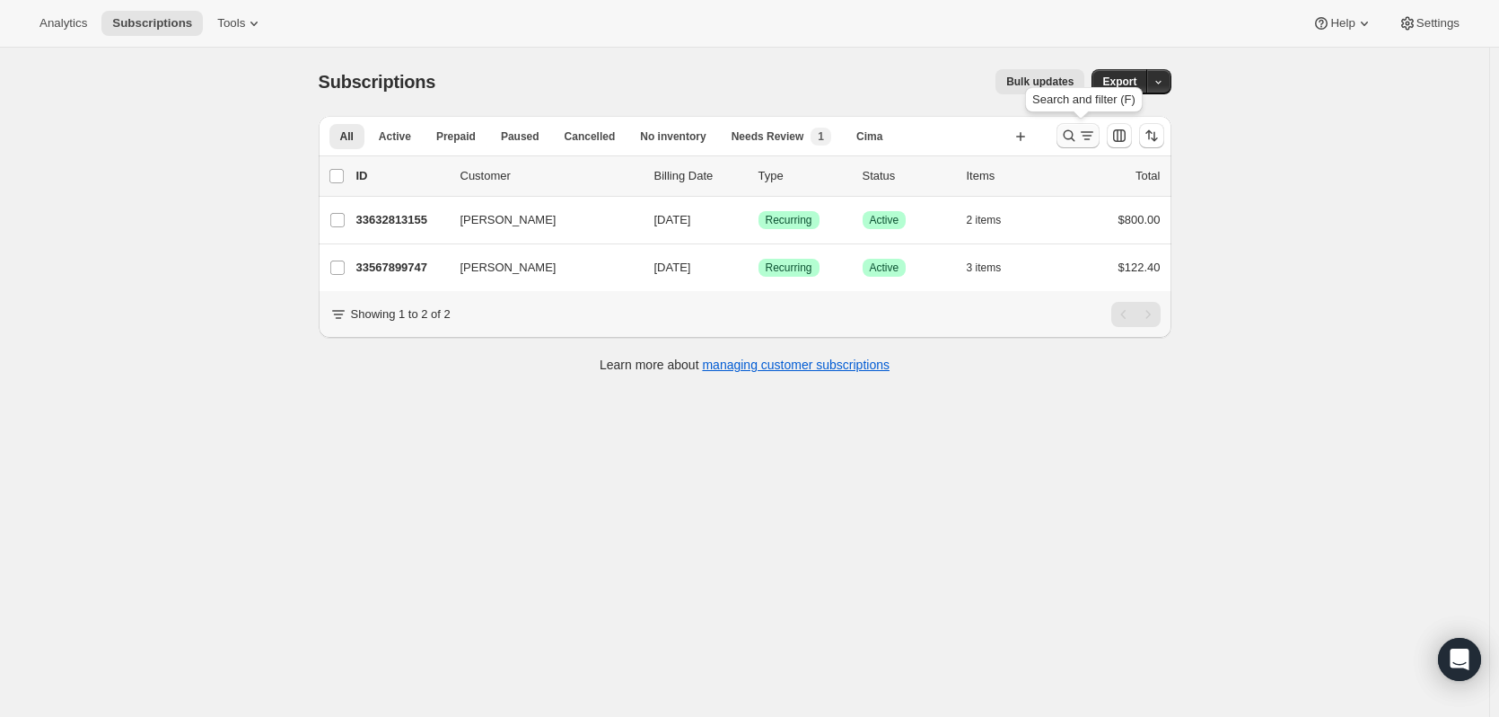
click at [1096, 137] on icon "Search and filter results" at bounding box center [1087, 136] width 18 height 18
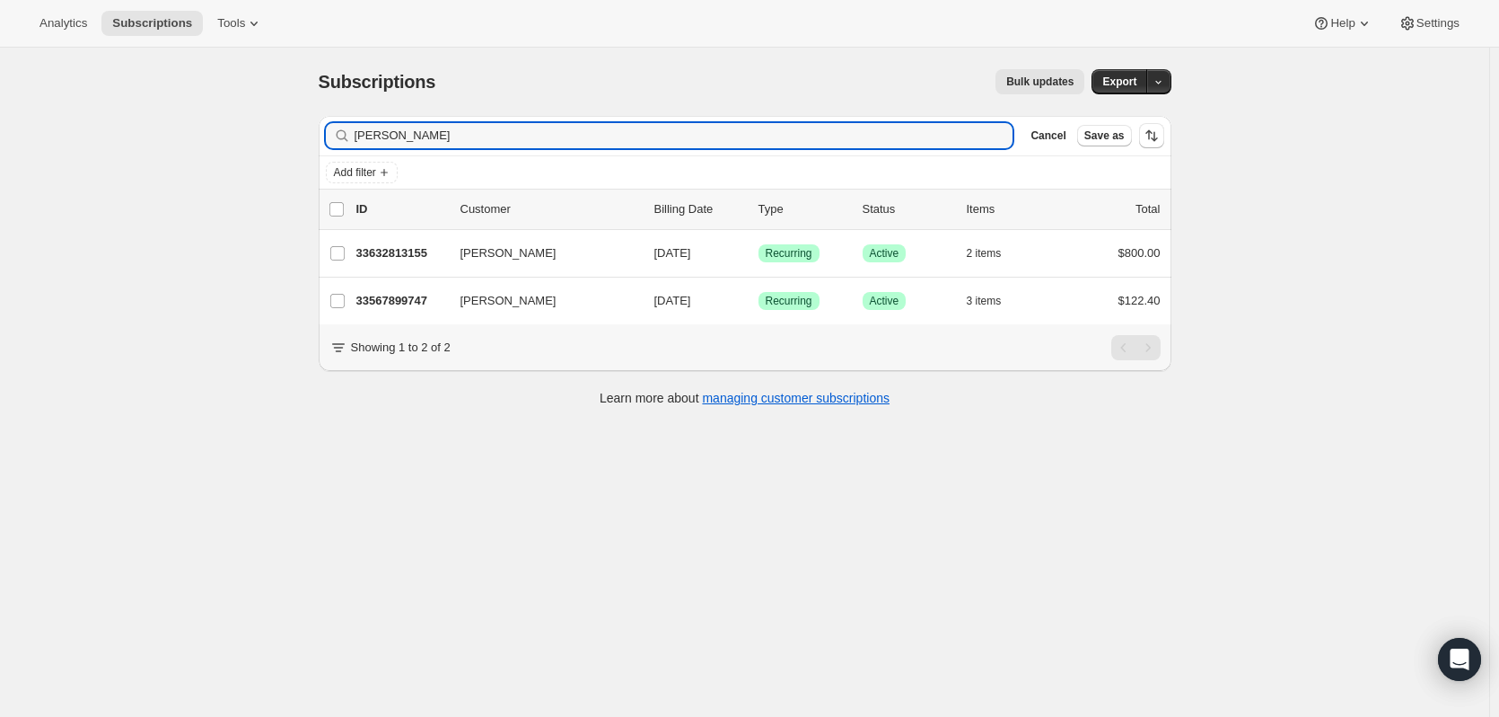
drag, startPoint x: 443, startPoint y: 137, endPoint x: 203, endPoint y: 145, distance: 239.9
click at [215, 145] on div "Subscriptions. This page is ready Subscriptions Bulk updates More actions Bulk …" at bounding box center [745, 406] width 1490 height 717
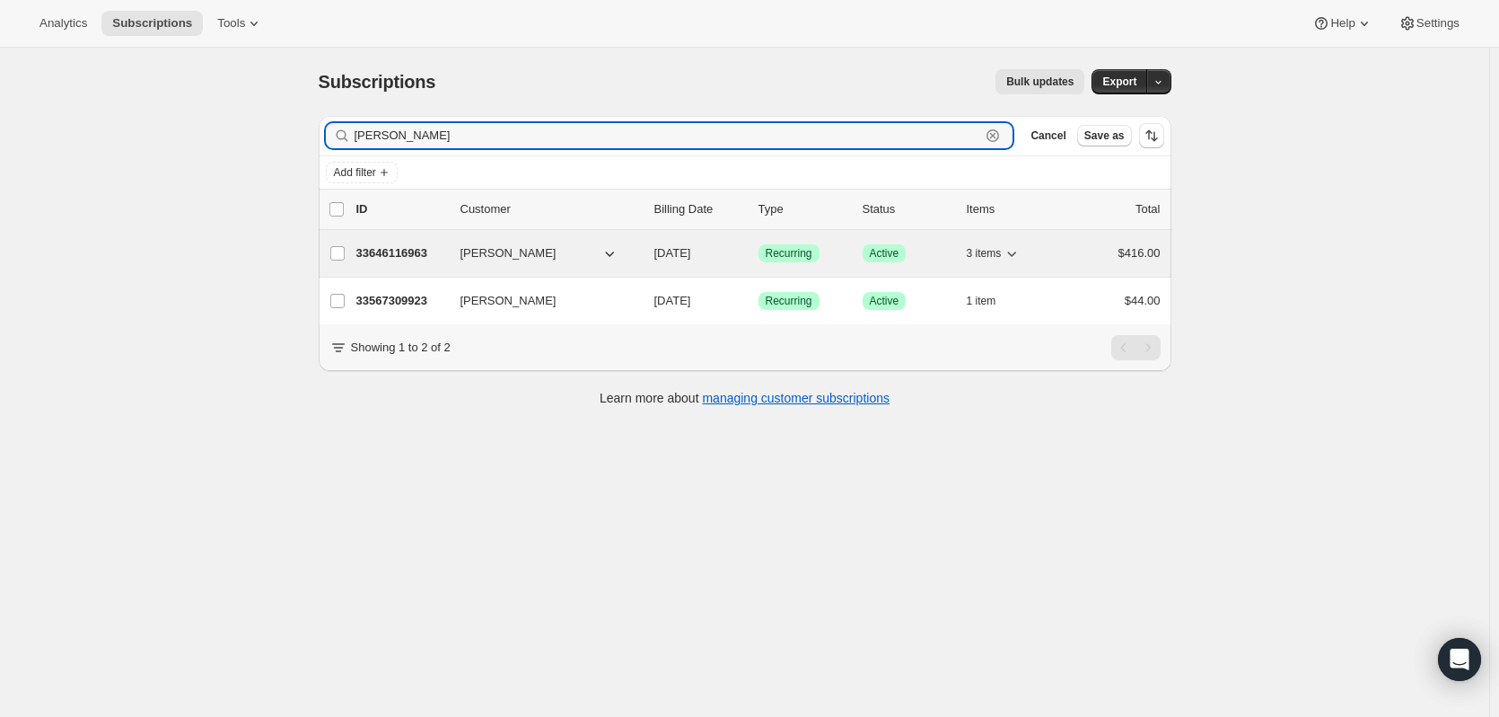
type input "[PERSON_NAME]"
click at [559, 251] on button "[PERSON_NAME]" at bounding box center [540, 253] width 180 height 29
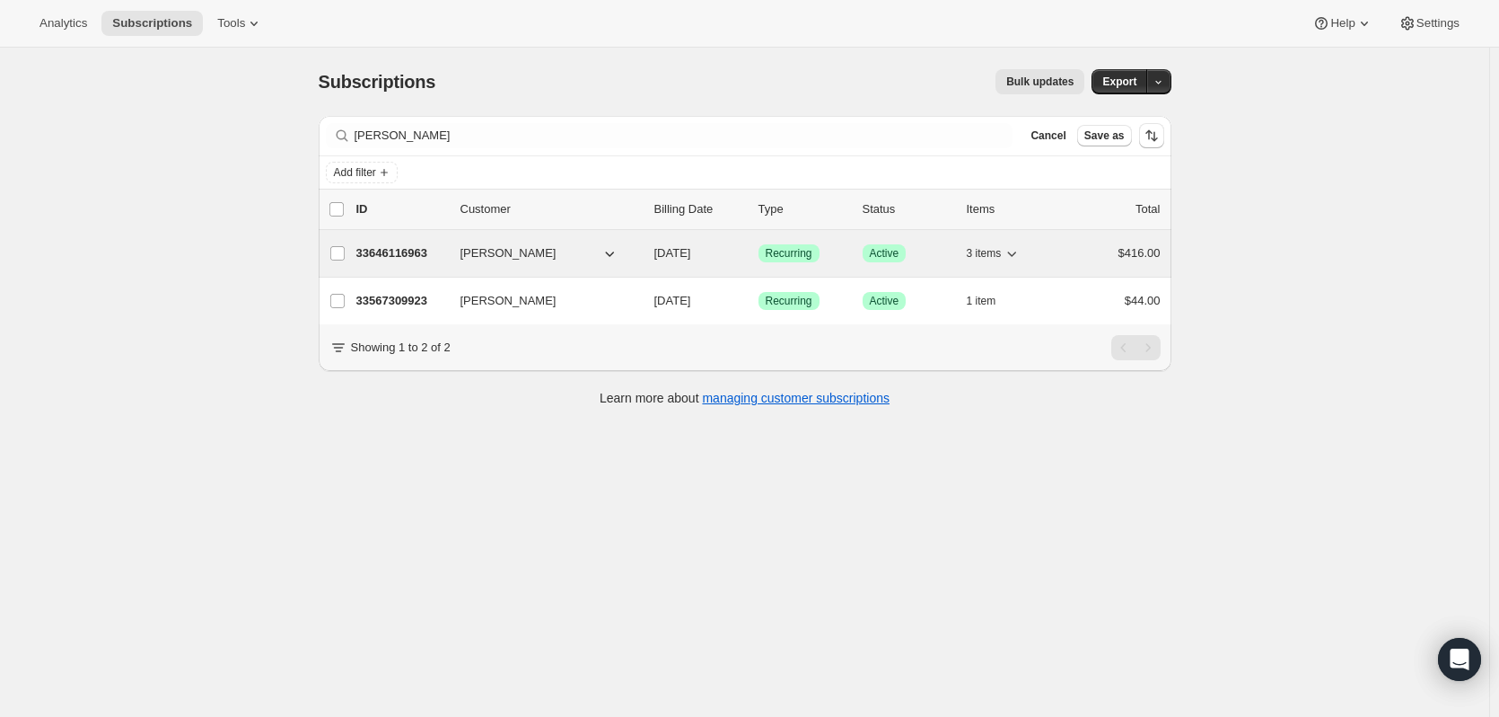
click at [406, 248] on p "33646116963" at bounding box center [401, 253] width 90 height 18
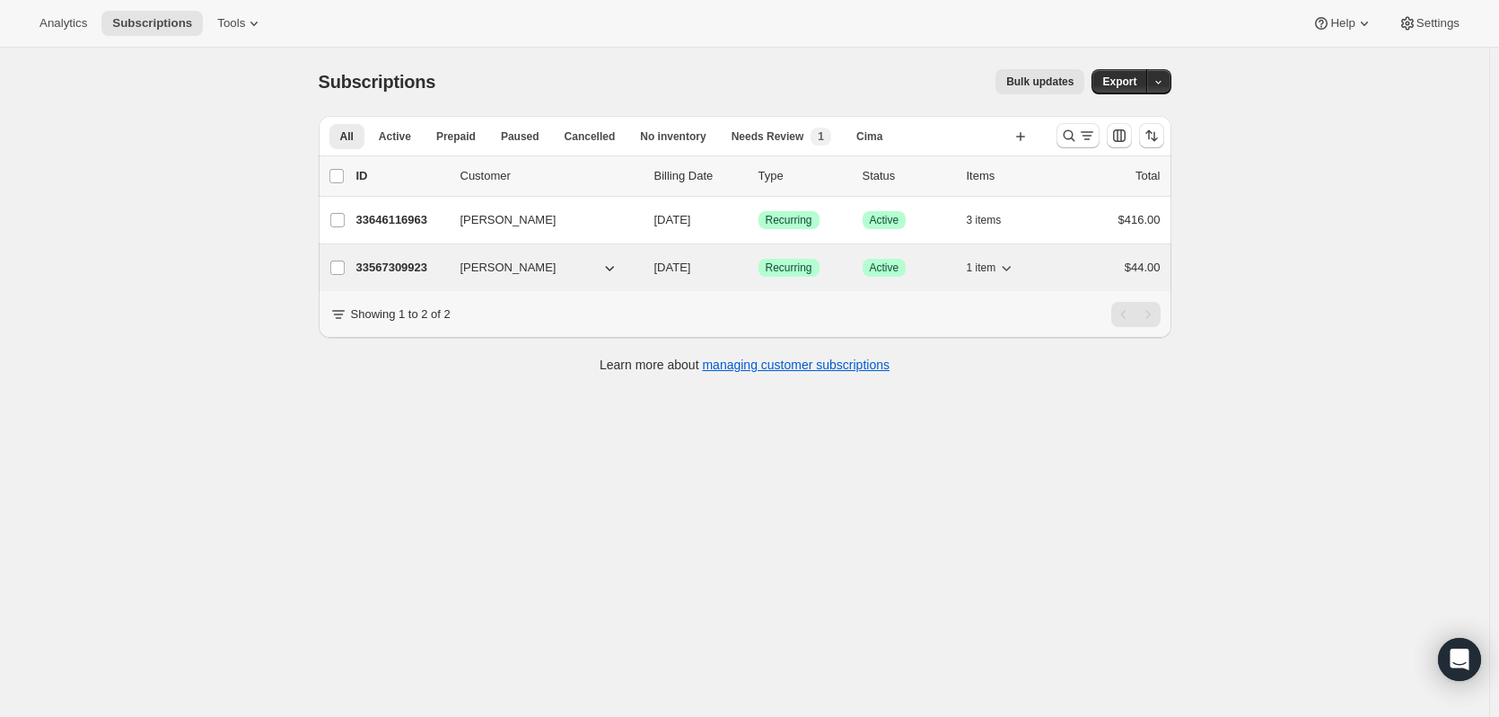
click at [423, 266] on p "33567309923" at bounding box center [401, 268] width 90 height 18
